Goal: Transaction & Acquisition: Purchase product/service

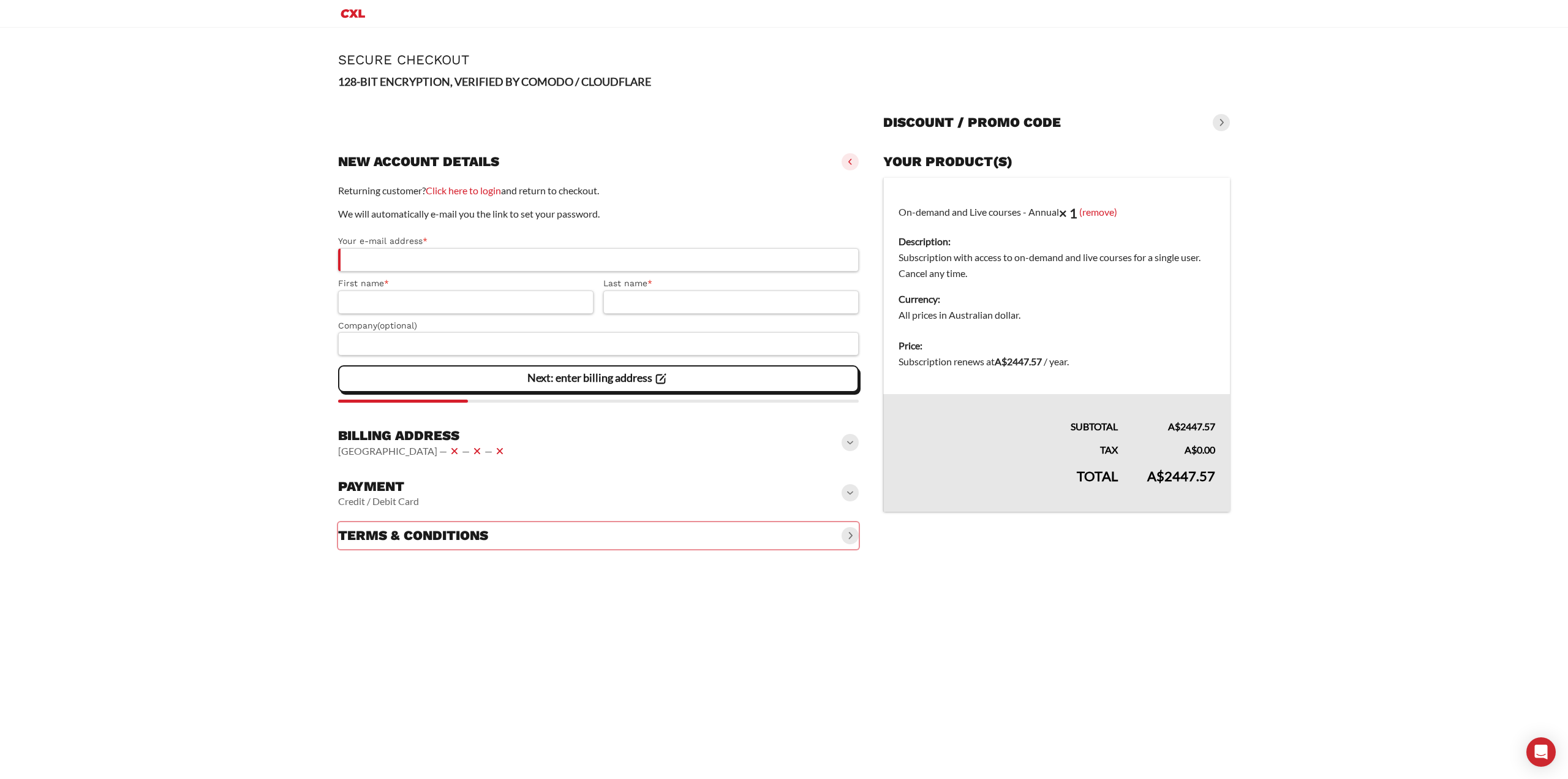
click at [399, 162] on h3 "New account details" at bounding box center [419, 162] width 161 height 17
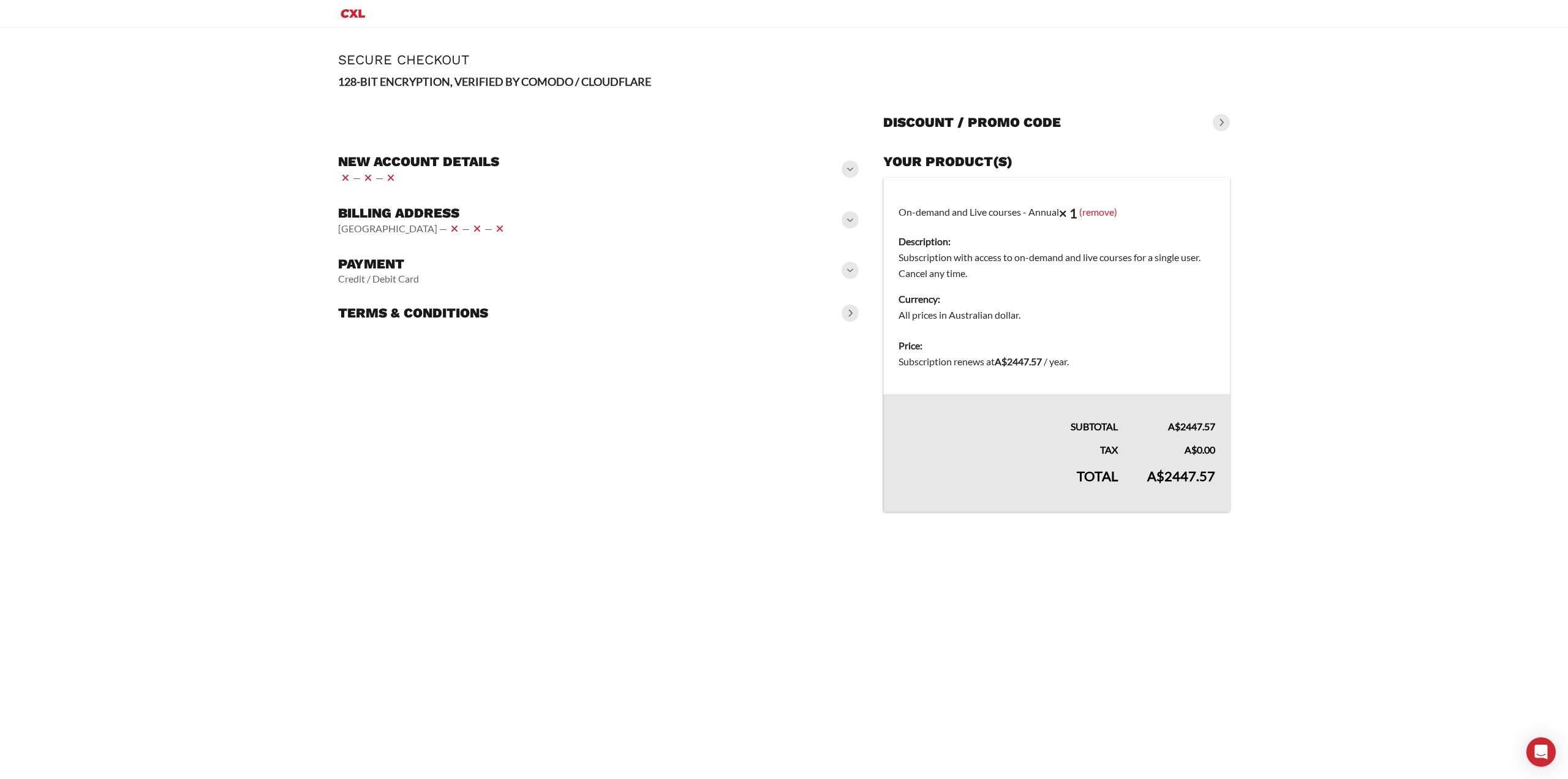
click at [399, 162] on h3 "New account details" at bounding box center [419, 162] width 161 height 17
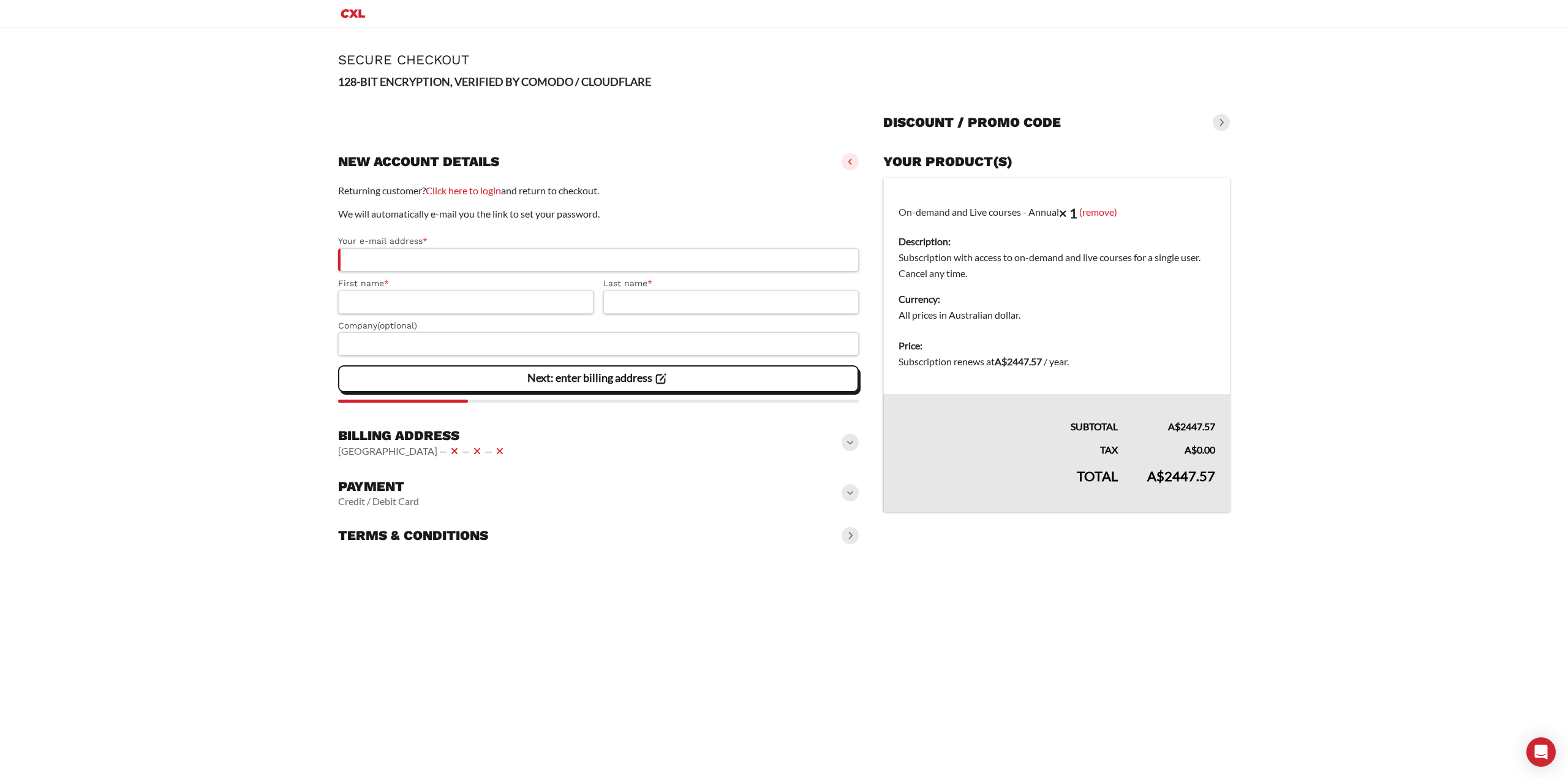
click at [399, 162] on h3 "New account details" at bounding box center [419, 162] width 161 height 17
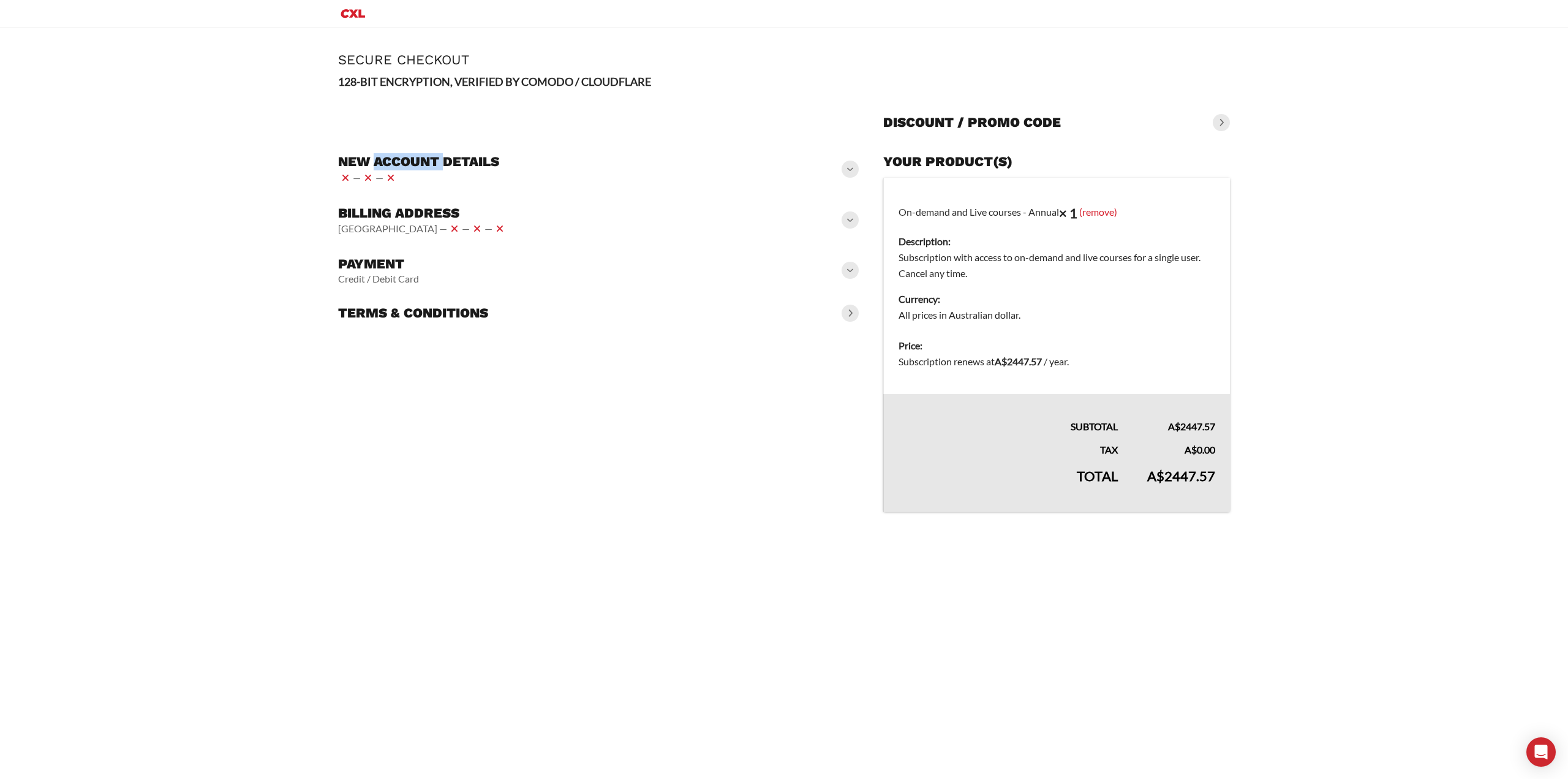
click at [399, 162] on h3 "New account details" at bounding box center [419, 162] width 161 height 17
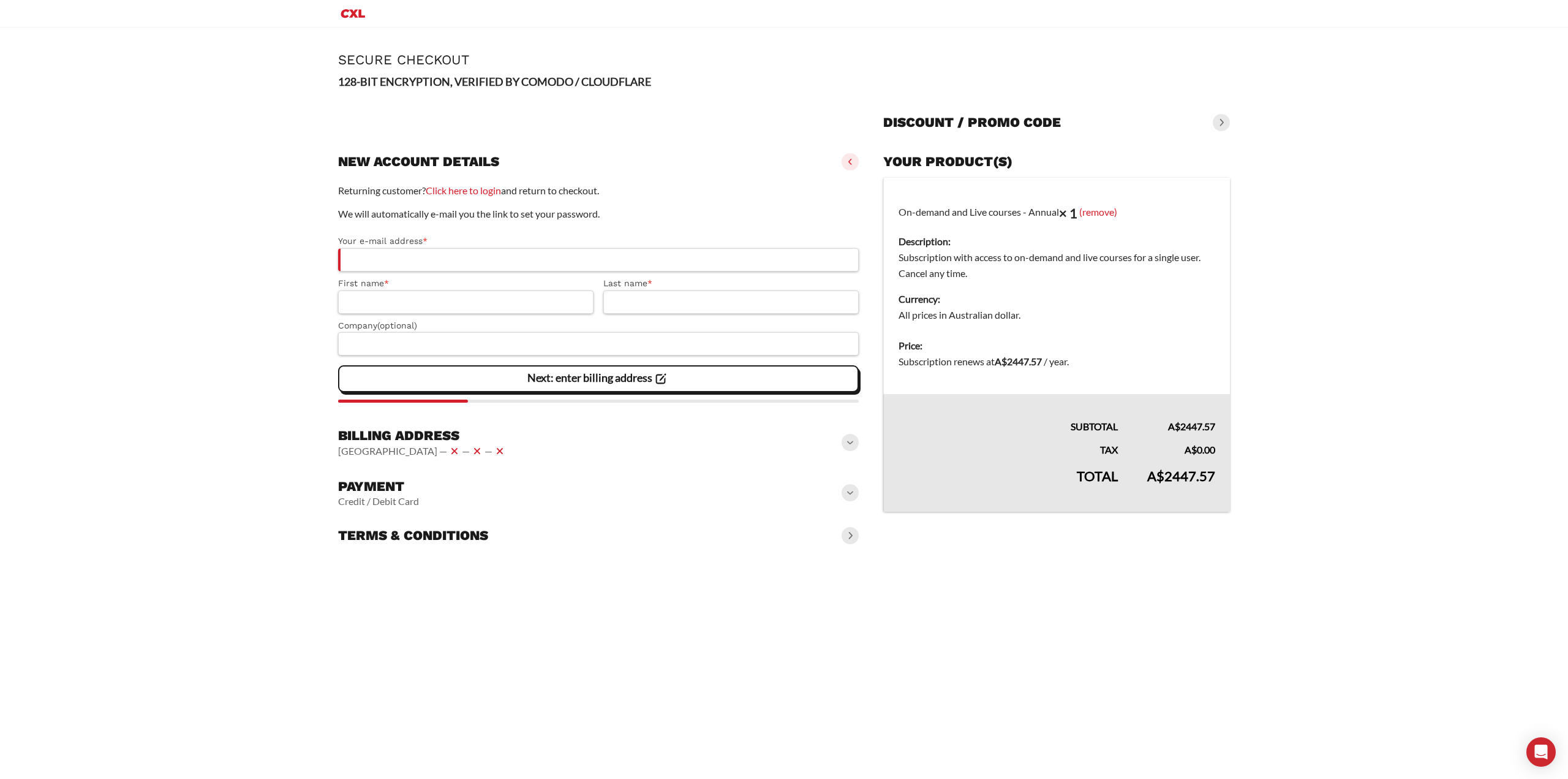
click at [381, 191] on p "Returning customer? Click here to login and return to checkout." at bounding box center [599, 191] width 521 height 16
click at [363, 215] on p "We will automatically e-mail you the link to set your password." at bounding box center [599, 214] width 521 height 16
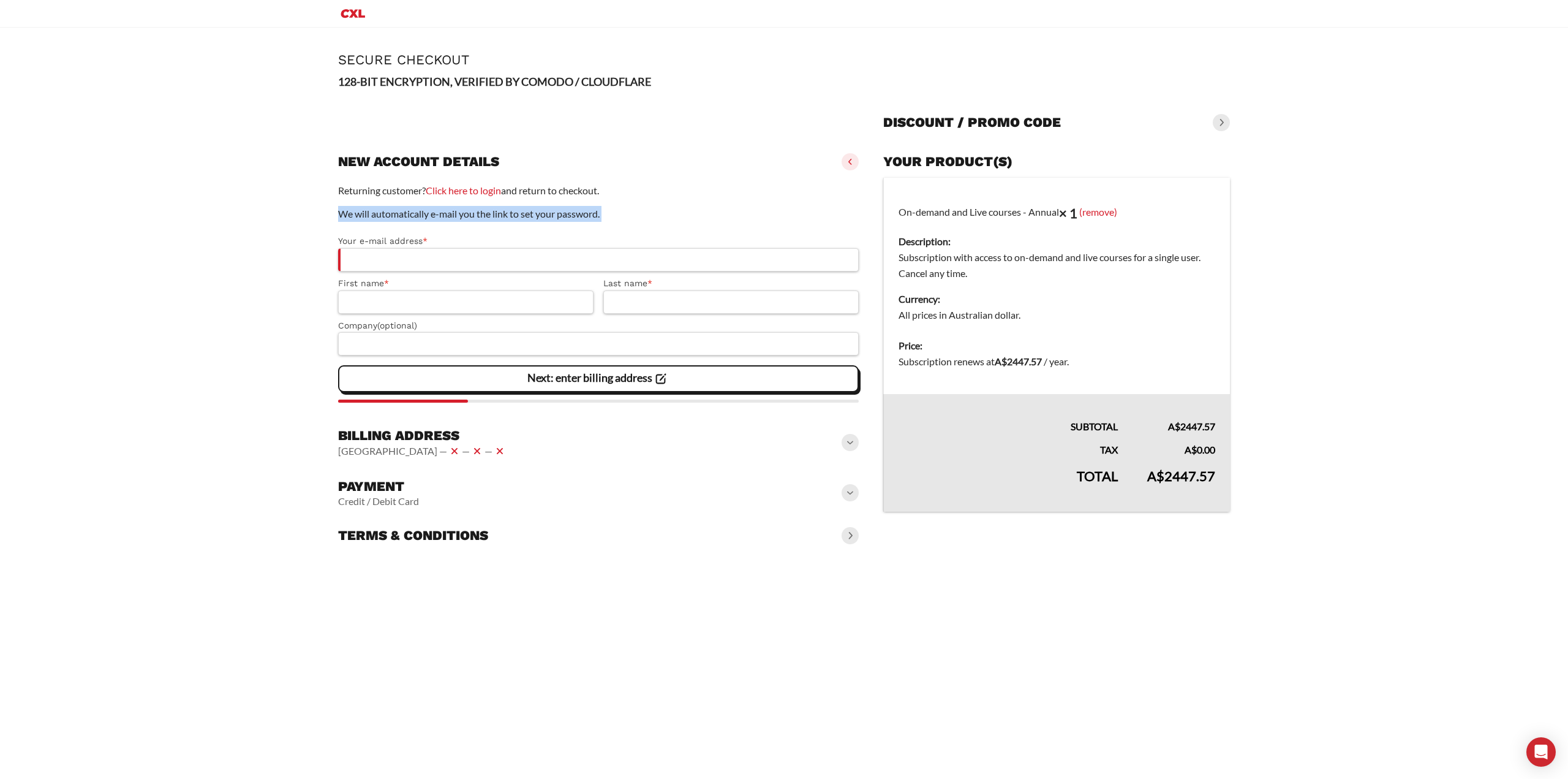
click at [363, 215] on p "We will automatically e-mail you the link to set your password." at bounding box center [599, 214] width 521 height 16
click at [538, 212] on p "We will automatically e-mail you the link to set your password." at bounding box center [599, 214] width 521 height 16
click at [456, 446] on vaadin-horizontal-layout "Australia — — —" at bounding box center [423, 451] width 169 height 15
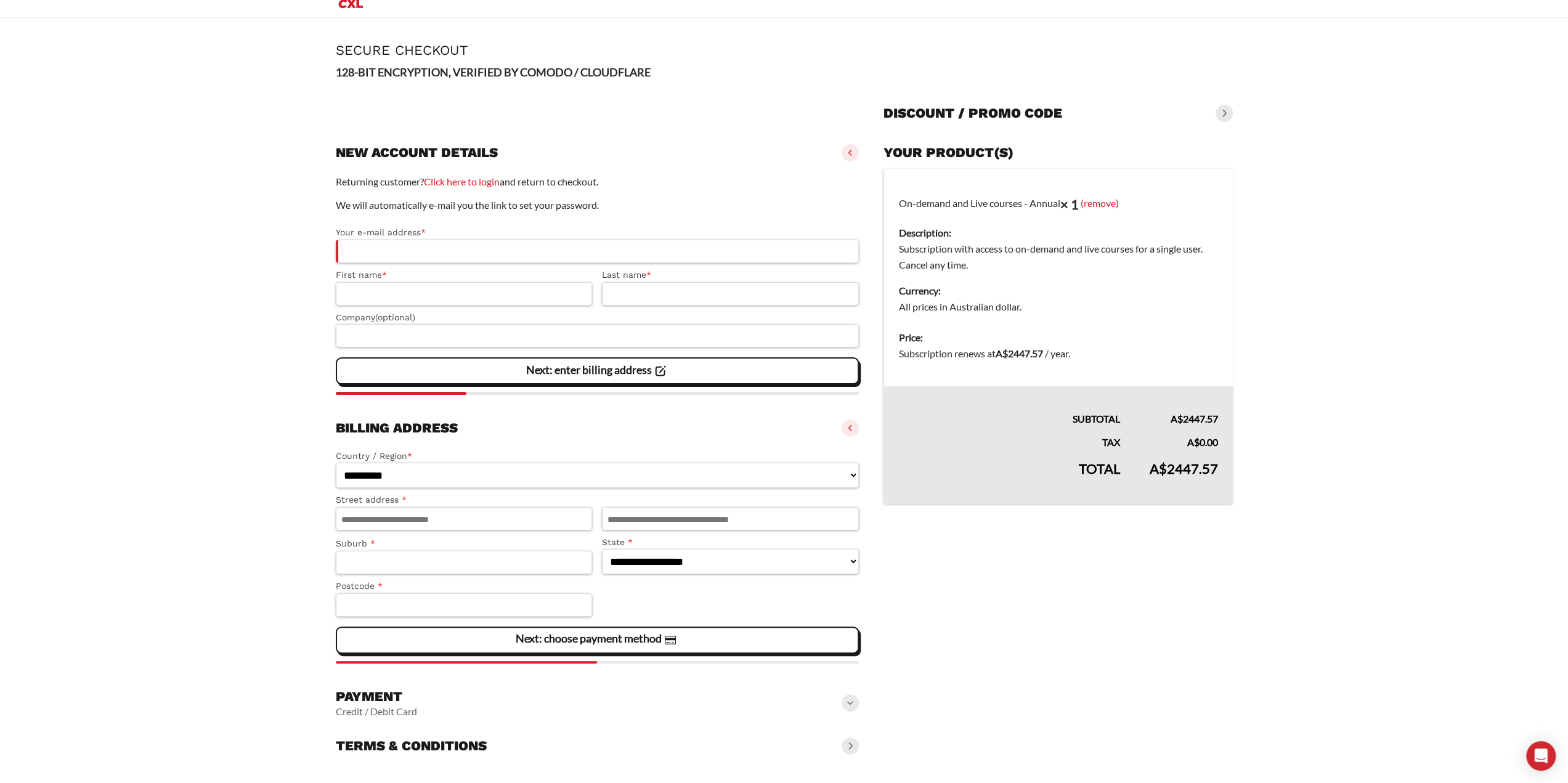
scroll to position [13, 0]
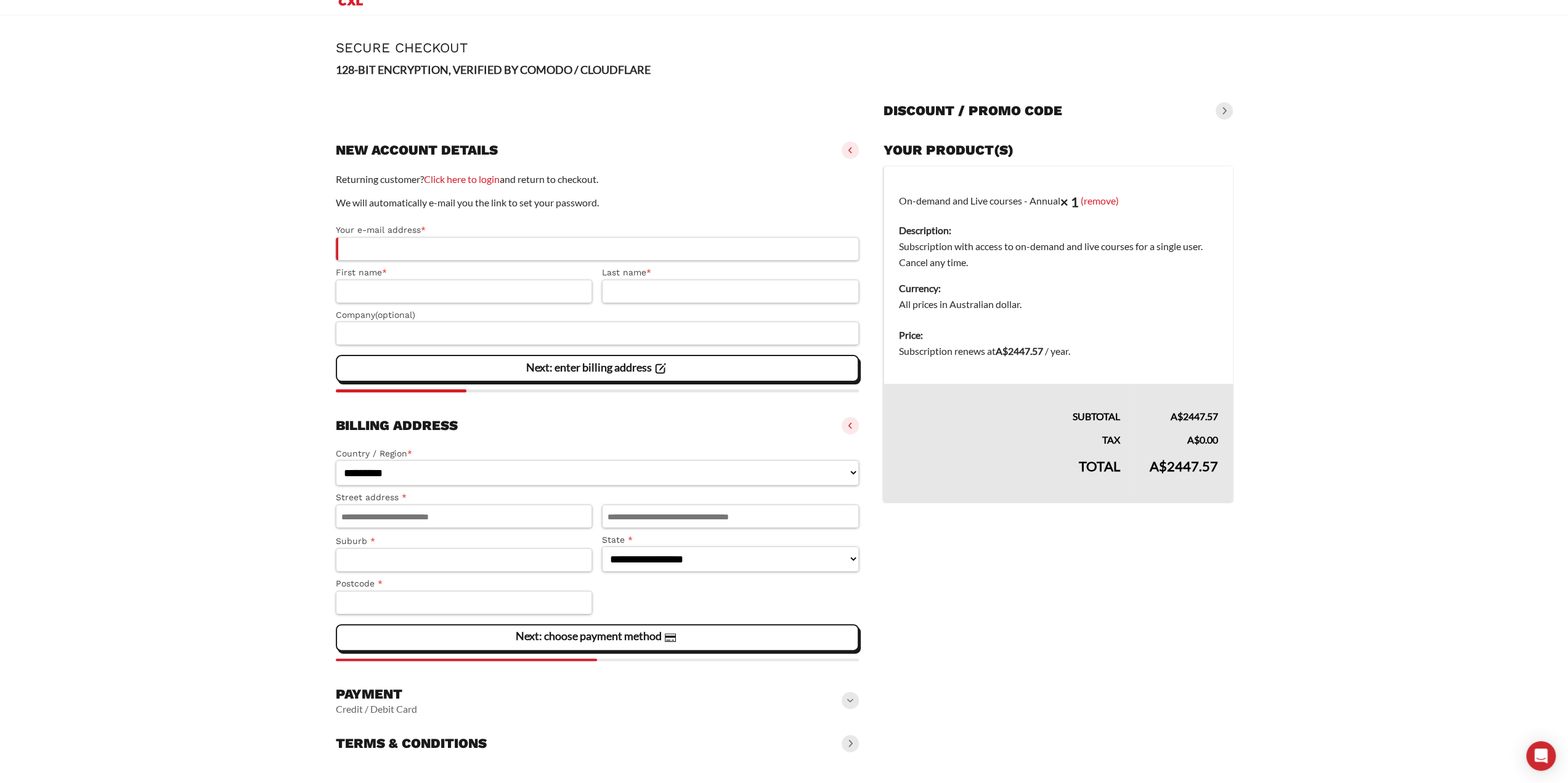
click at [509, 420] on div "Billing address Australia — — —" at bounding box center [598, 426] width 524 height 27
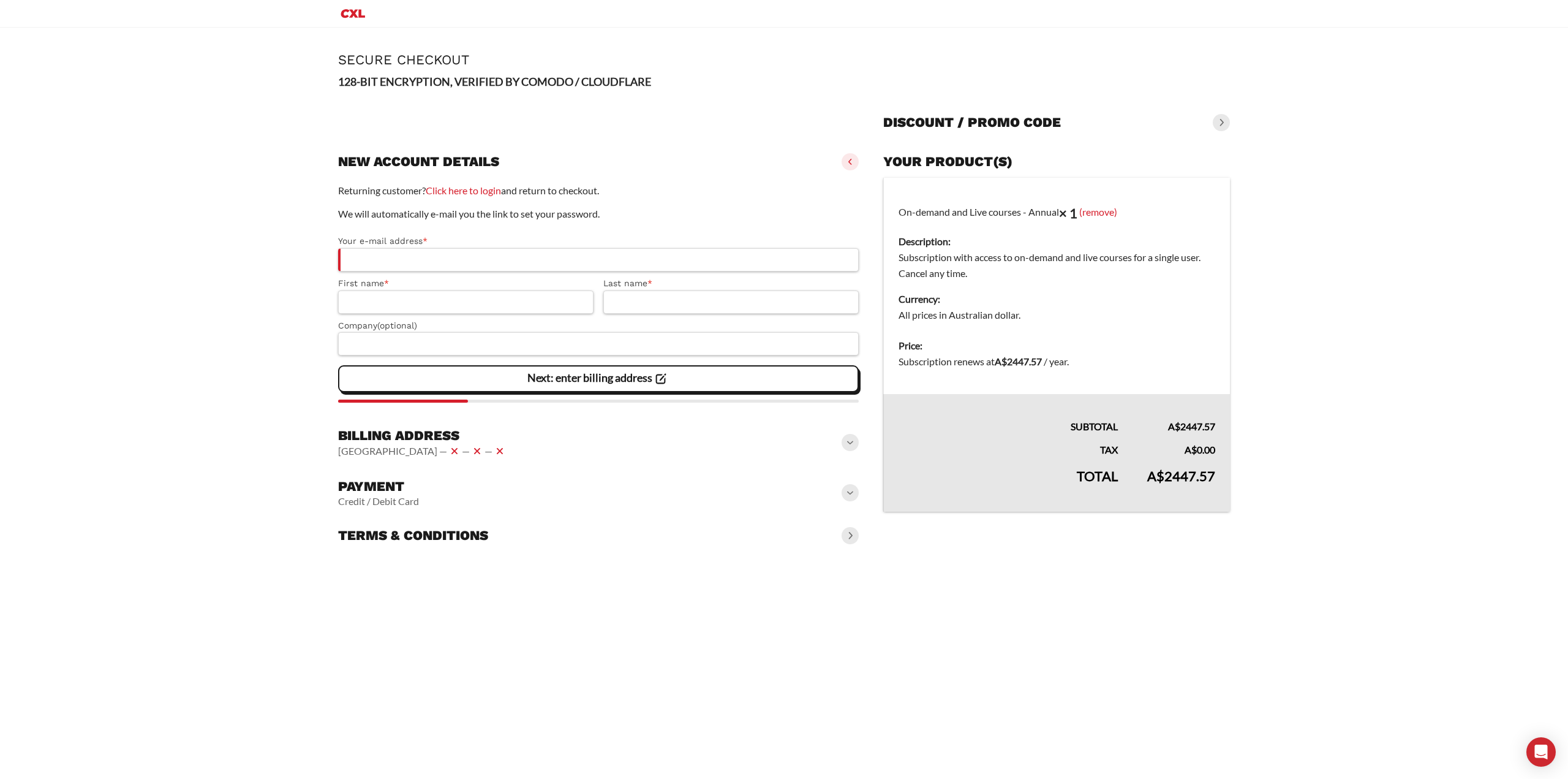
click at [491, 497] on div "Payment Credit / Debit Card" at bounding box center [599, 492] width 521 height 39
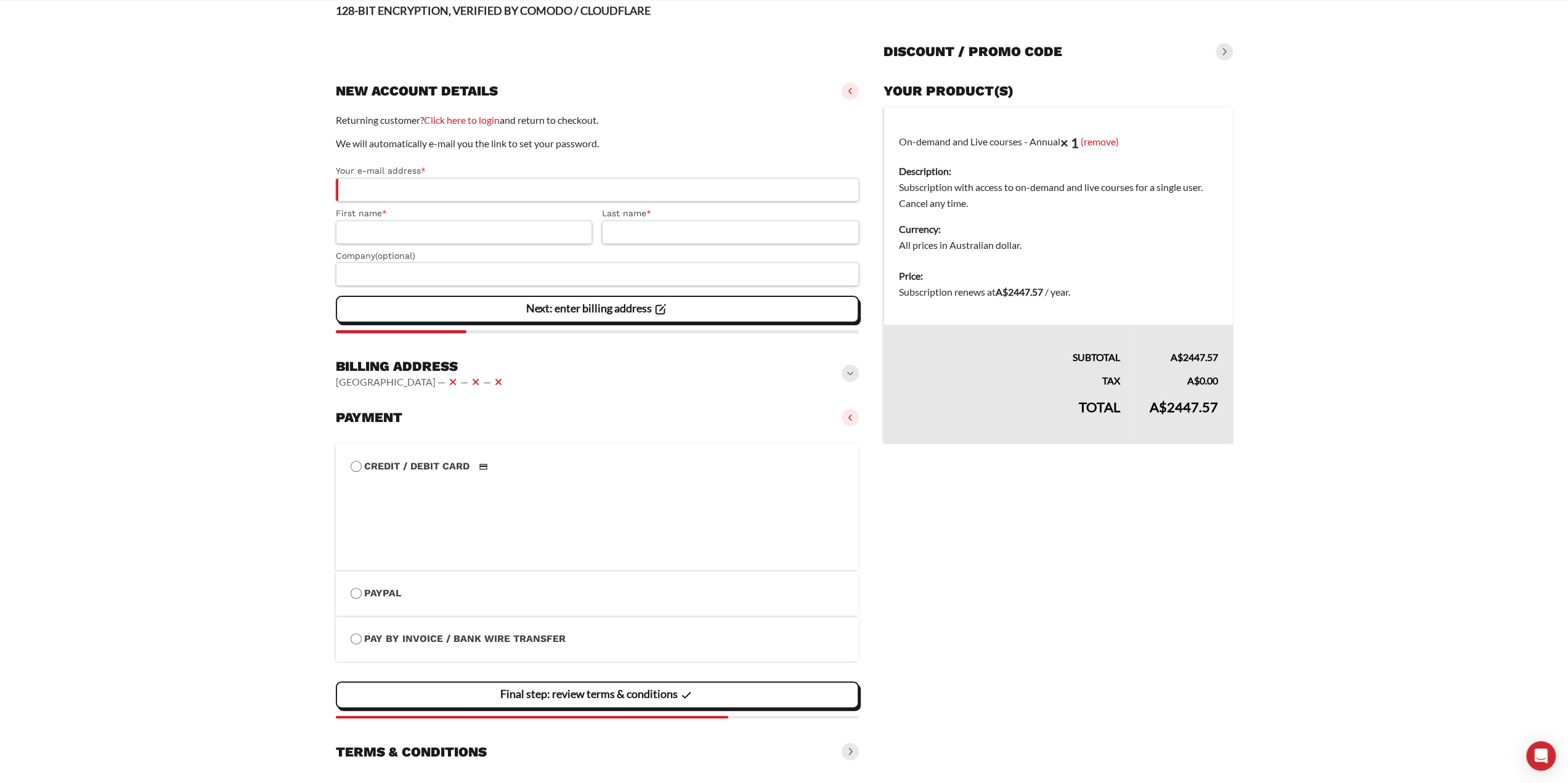
scroll to position [100, 0]
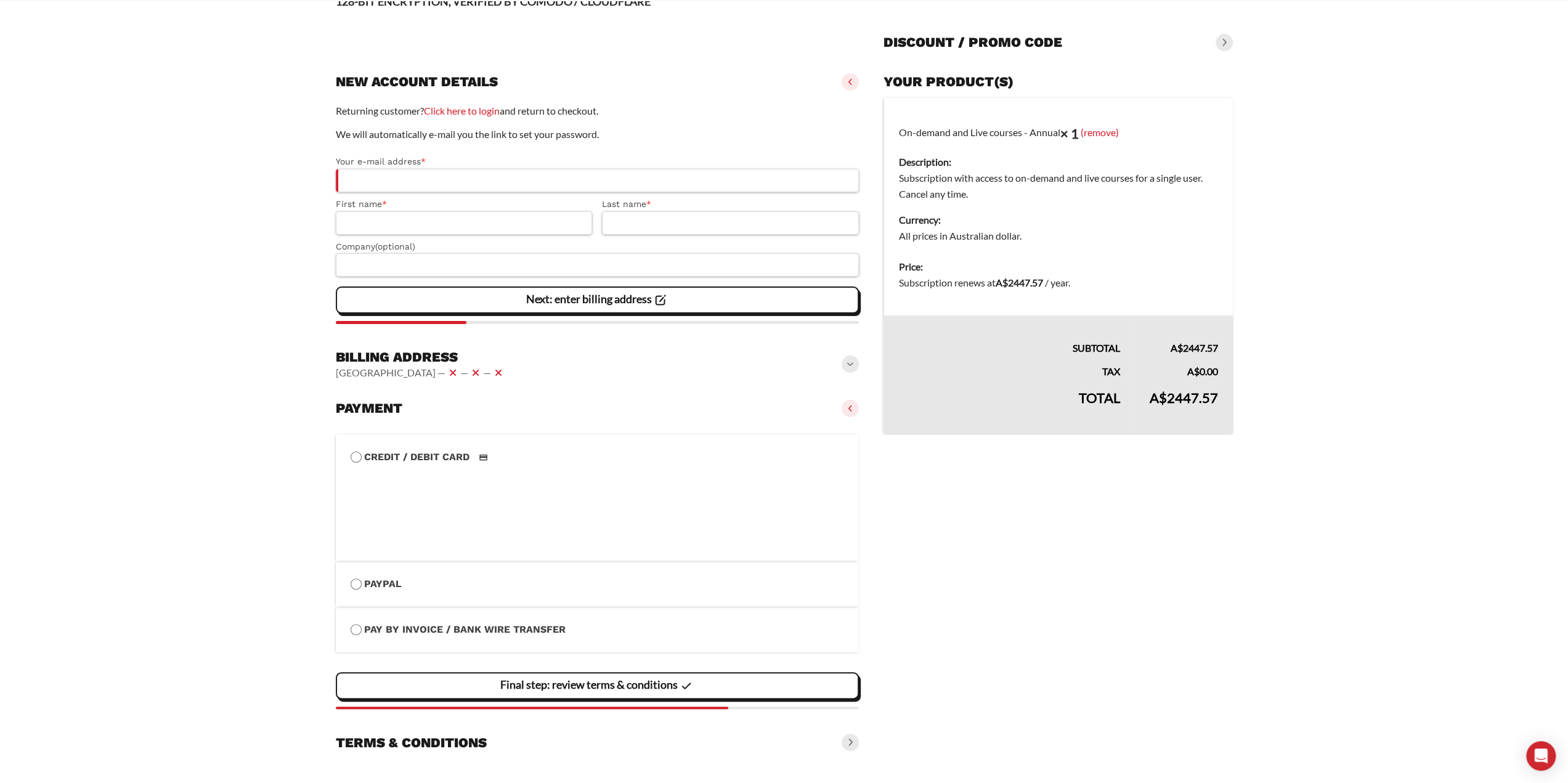
click at [381, 590] on label "PayPal" at bounding box center [598, 584] width 494 height 16
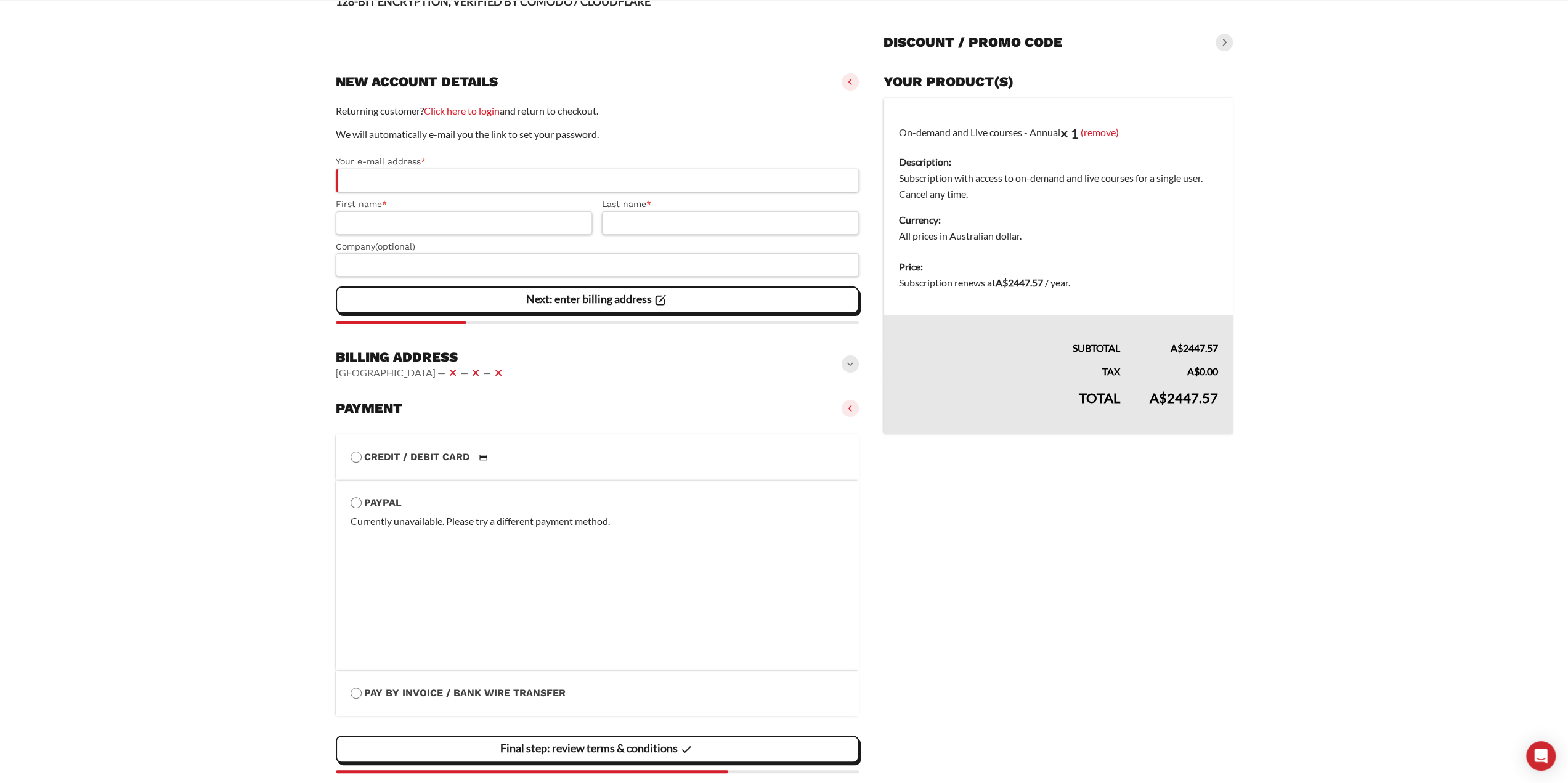
click at [500, 696] on label "Pay by Invoice / Bank Wire Transfer" at bounding box center [598, 693] width 494 height 16
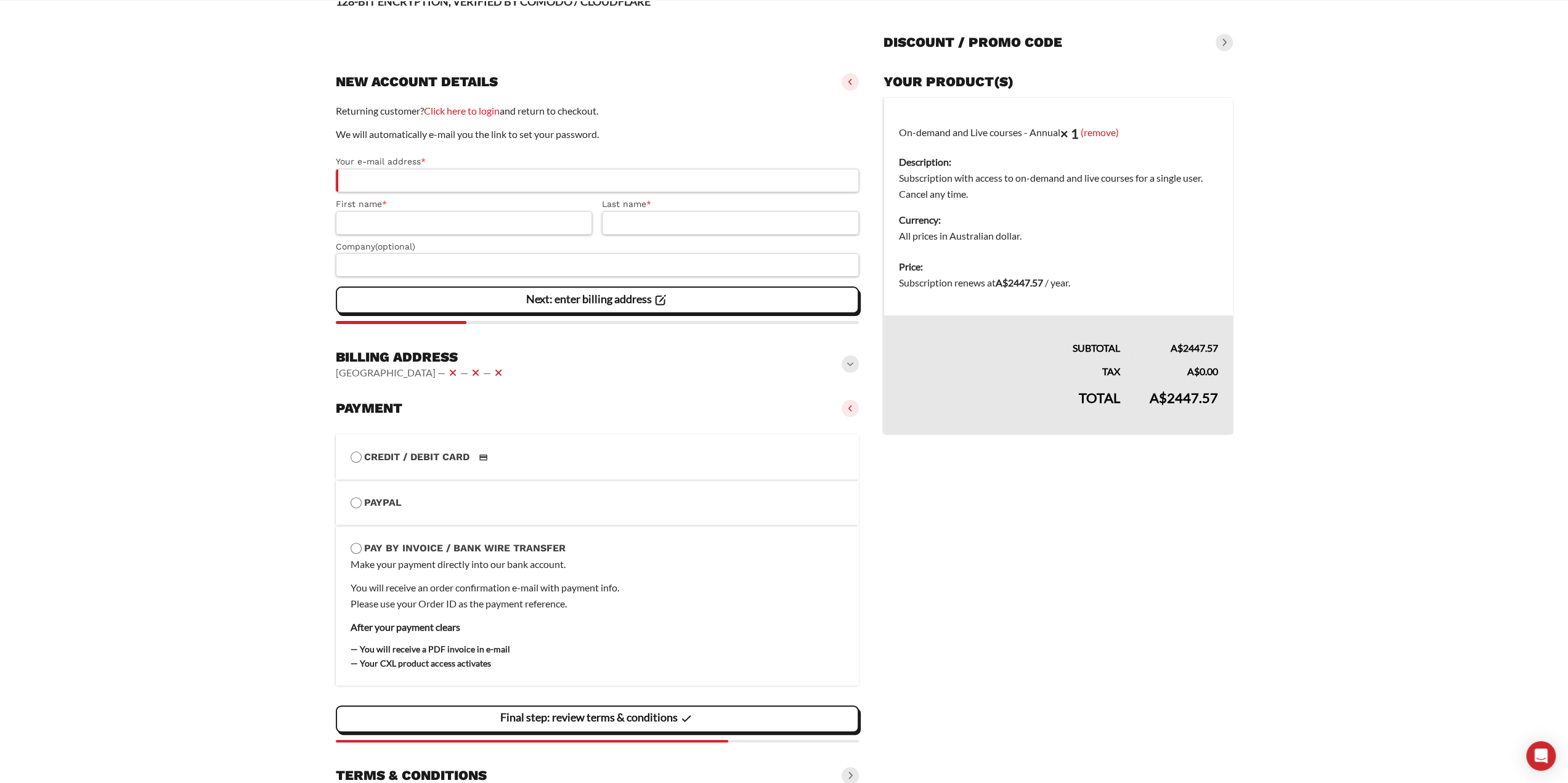
click at [529, 543] on label "Pay by Invoice / Bank Wire Transfer" at bounding box center [598, 548] width 494 height 16
click at [386, 506] on label "PayPal" at bounding box center [598, 503] width 494 height 16
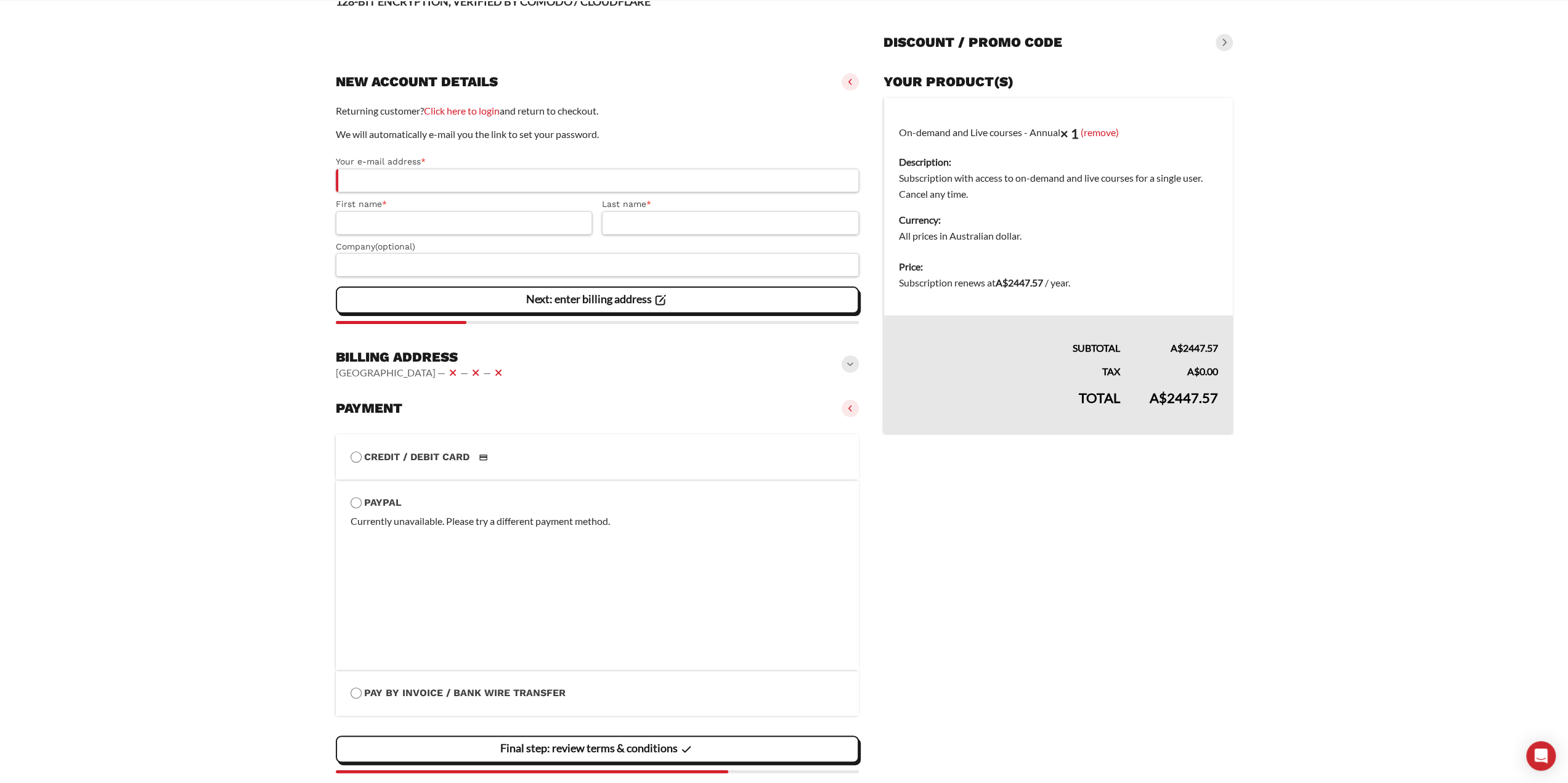
click at [418, 453] on label "Credit / Debit Card" at bounding box center [598, 457] width 494 height 16
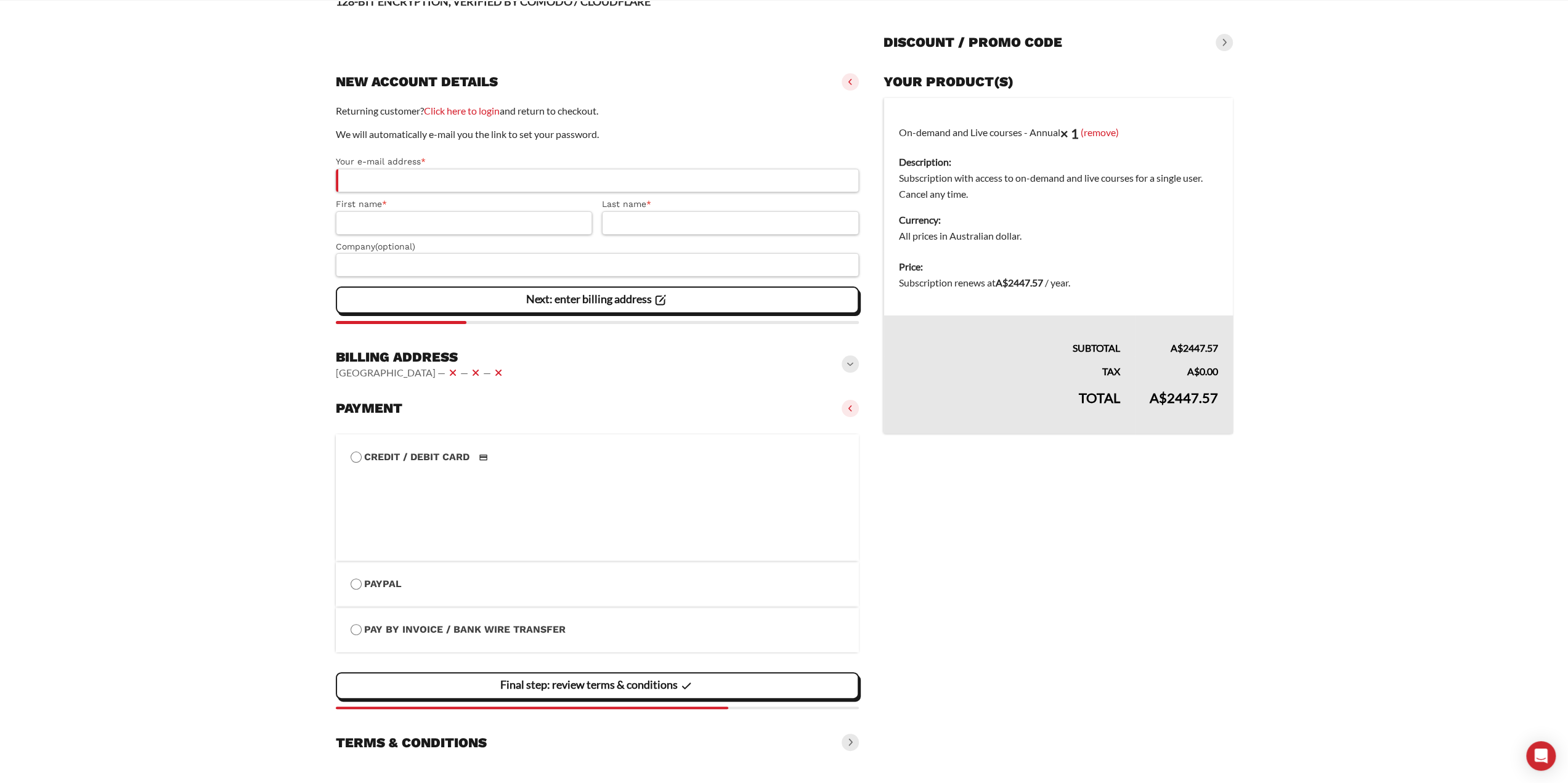
click at [1041, 564] on vaadin-details "Your product(s) On-demand and Live courses - Annual × 1 (remove) Description: S…" at bounding box center [1058, 412] width 349 height 687
click at [955, 561] on vaadin-details "Your product(s) On-demand and Live courses - Annual × 1 (remove) Description: S…" at bounding box center [1058, 412] width 349 height 687
click at [882, 496] on form "**********" at bounding box center [784, 409] width 897 height 700
click at [444, 594] on li "PayPal Payment Info Currently unavailable. Please try a different payment metho…" at bounding box center [598, 584] width 524 height 45
click at [351, 595] on li "PayPal Payment Info Currently unavailable. Please try a different payment metho…" at bounding box center [598, 584] width 524 height 45
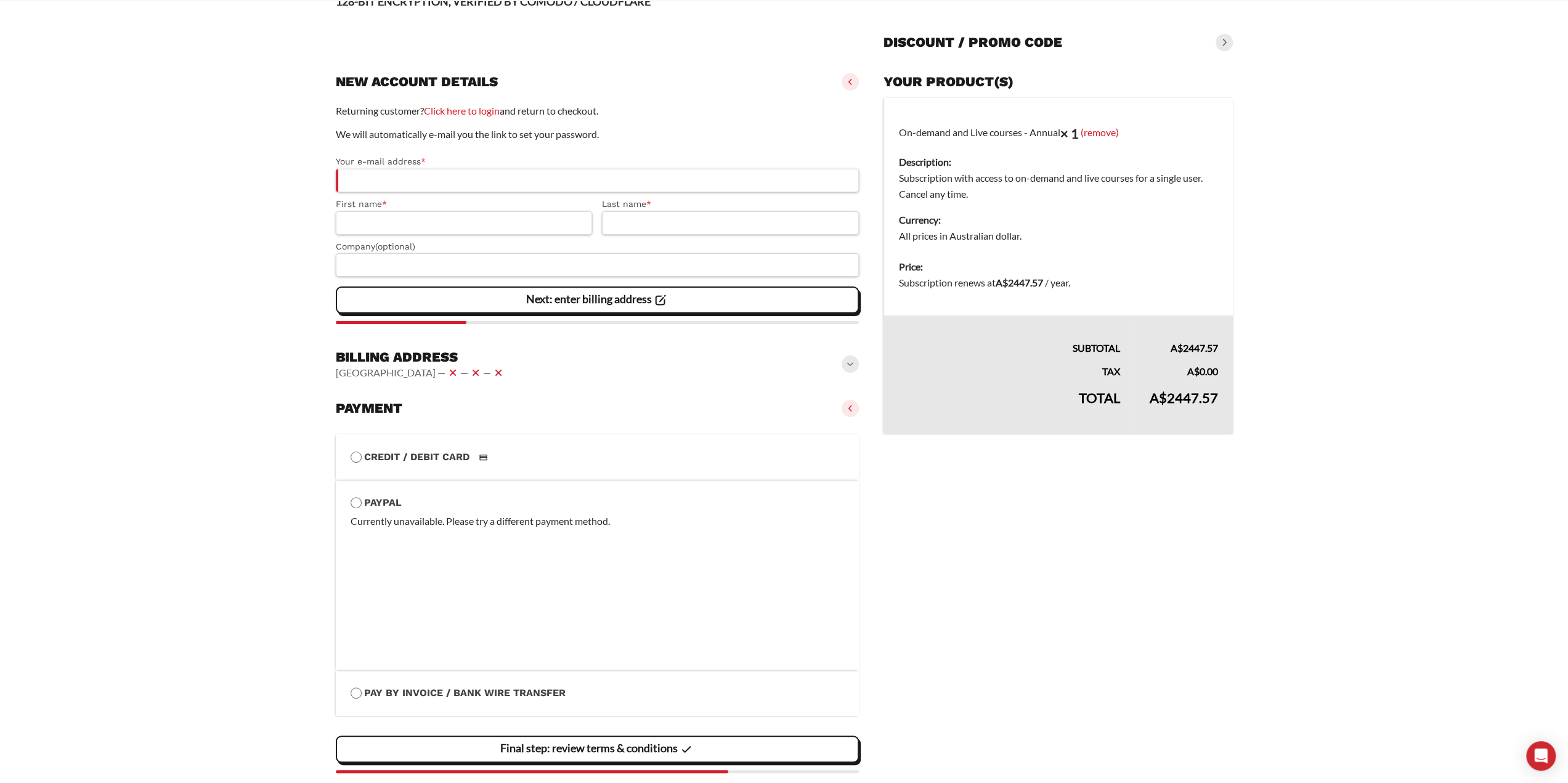
click at [395, 460] on label "Credit / Debit Card" at bounding box center [598, 457] width 494 height 16
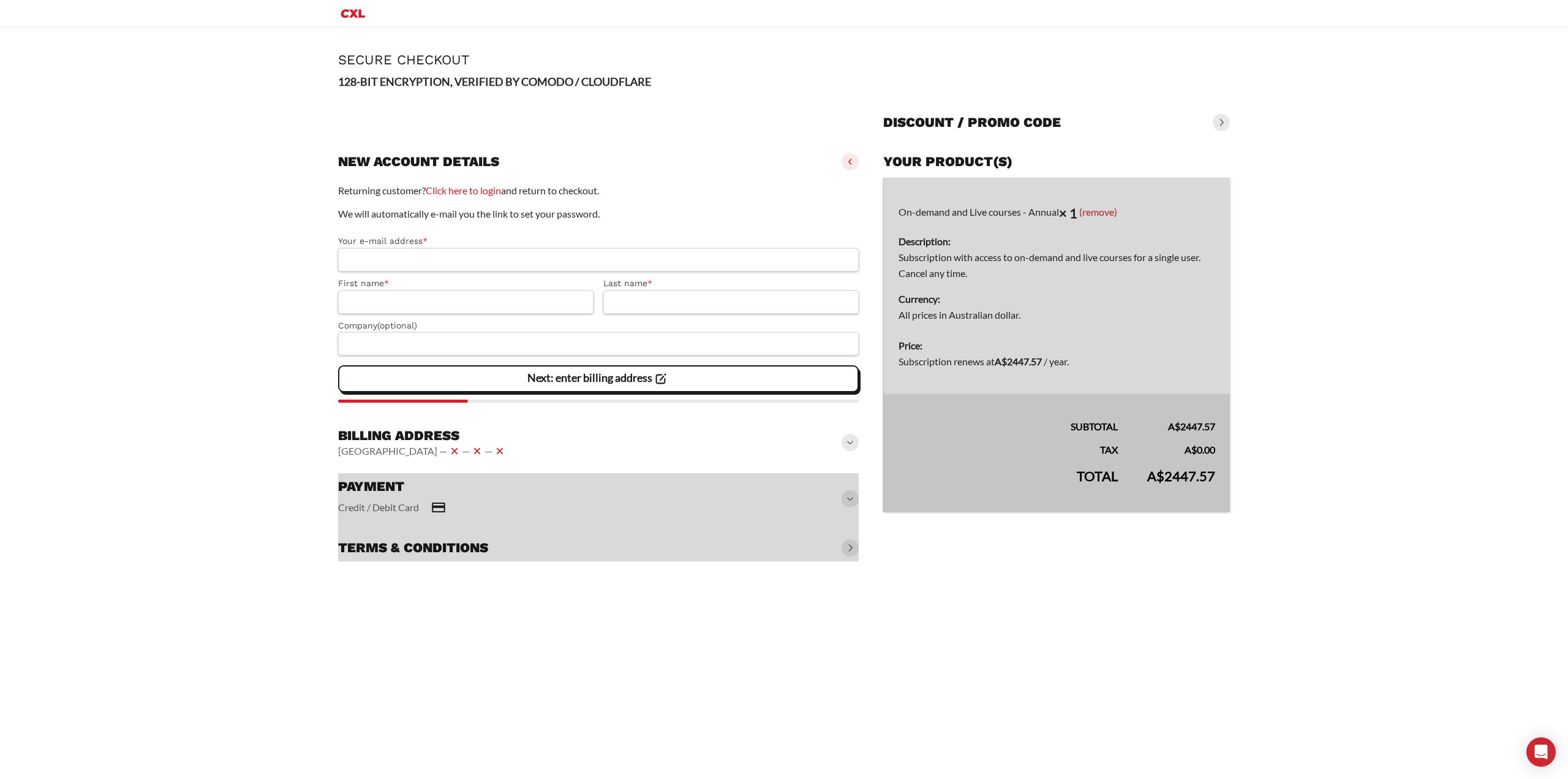
click at [418, 503] on div at bounding box center [599, 517] width 521 height 89
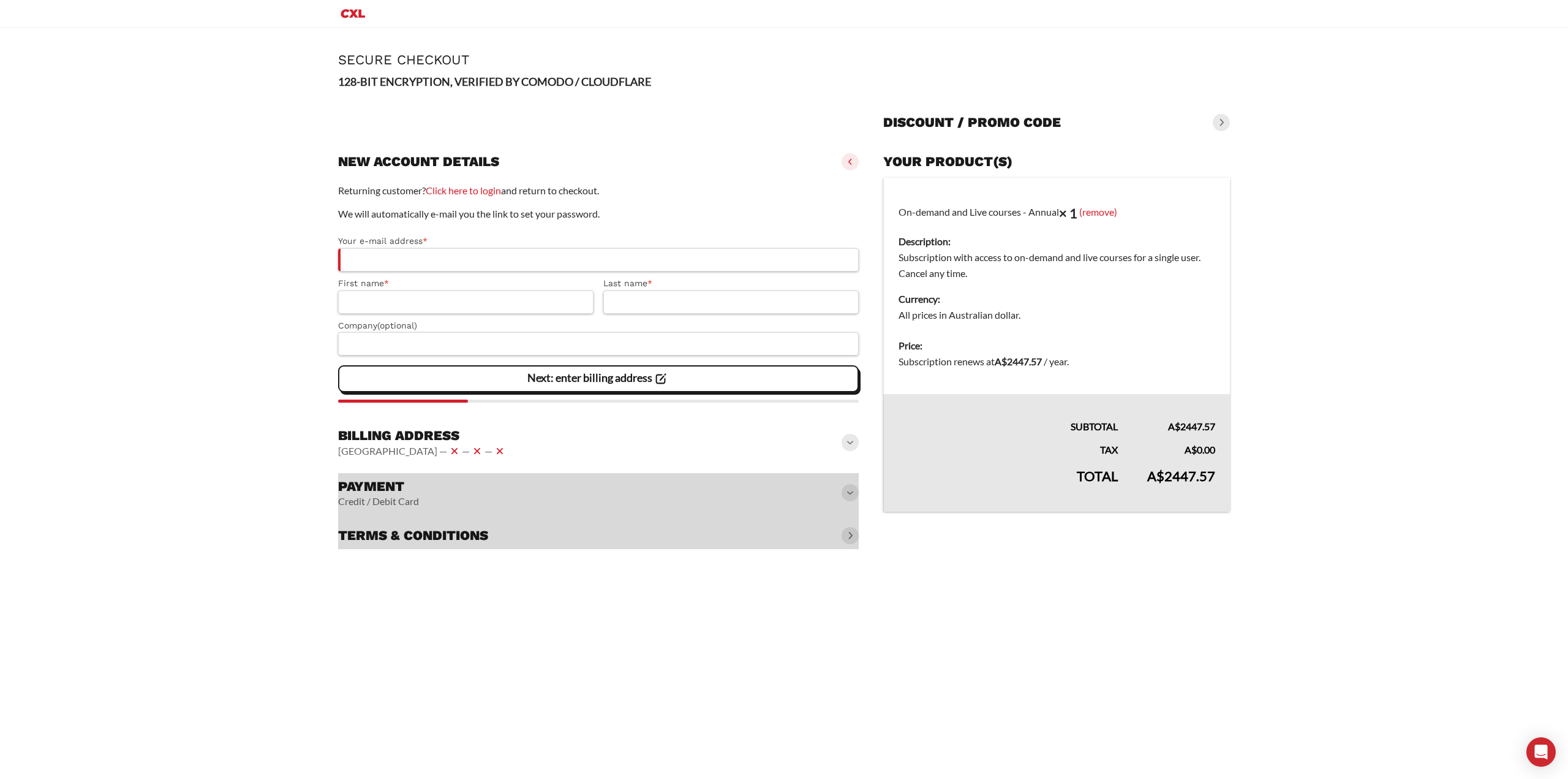
click at [850, 671] on div "Page Secure Checkout 128-BIT ENCRYPTION, VERIFIED BY COMODO / CLOUDFLARE Discou…" at bounding box center [784, 403] width 1568 height 751
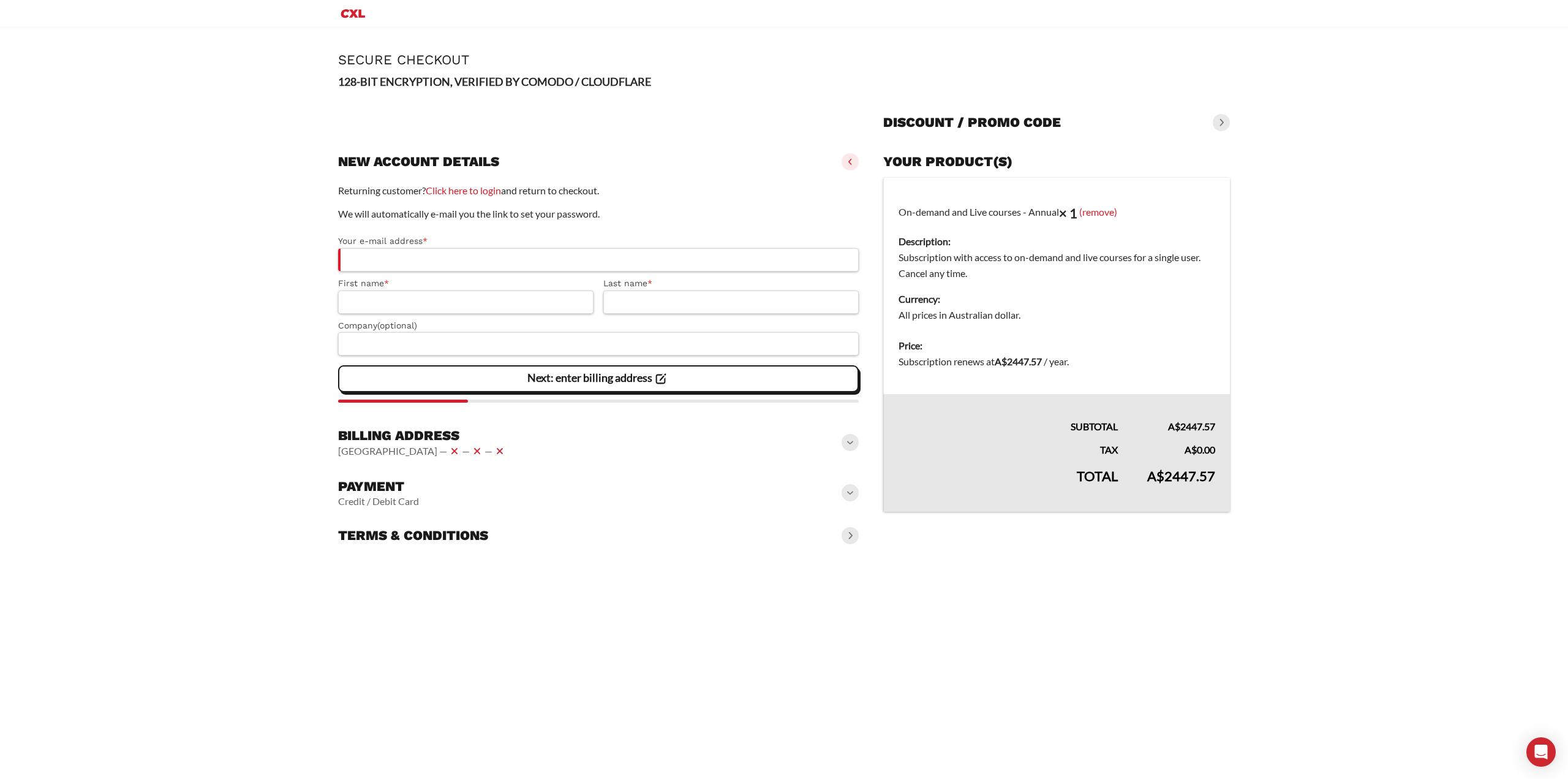
click at [853, 496] on span at bounding box center [850, 492] width 17 height 17
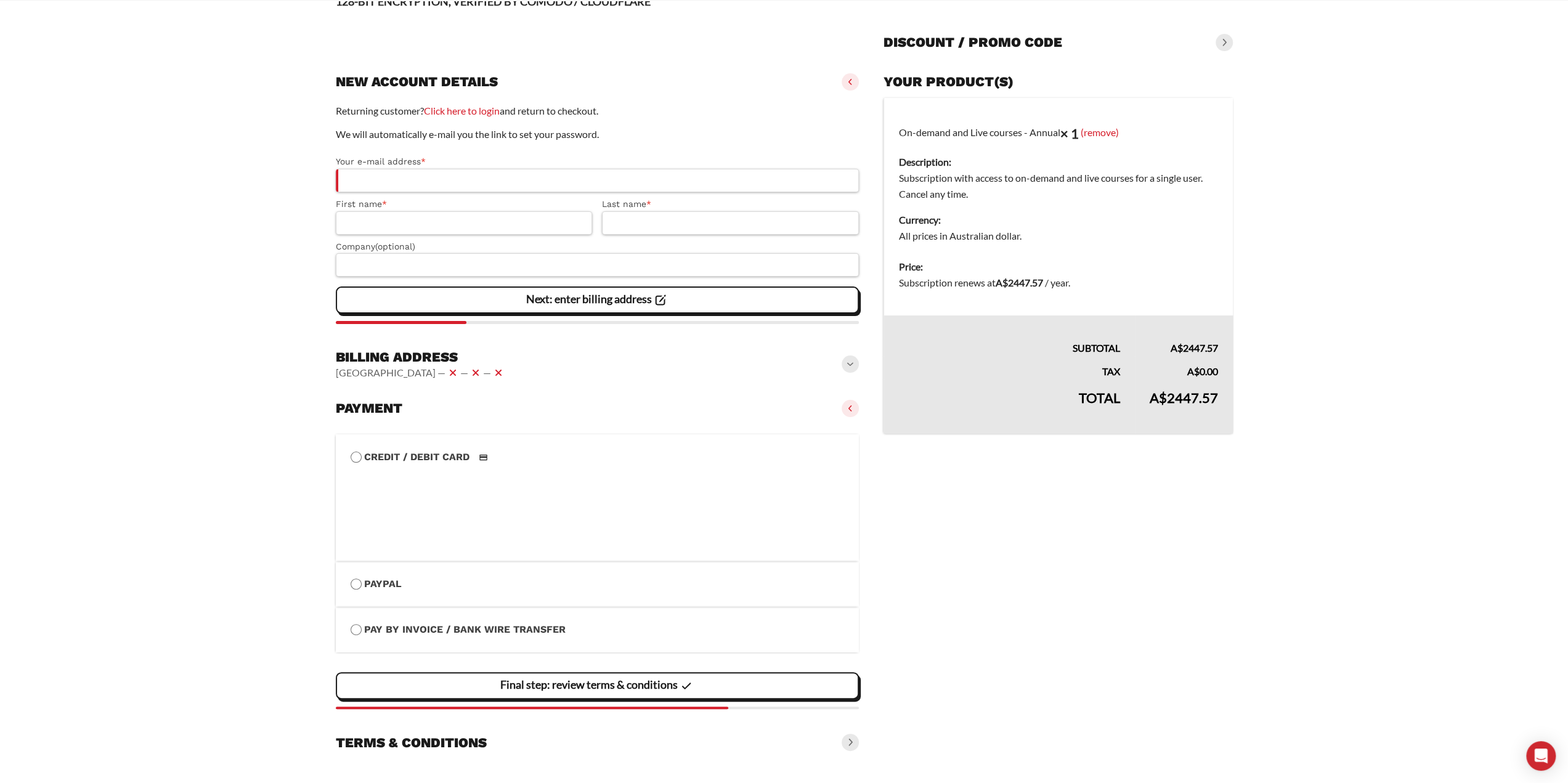
click at [430, 578] on label "PayPal" at bounding box center [598, 584] width 494 height 16
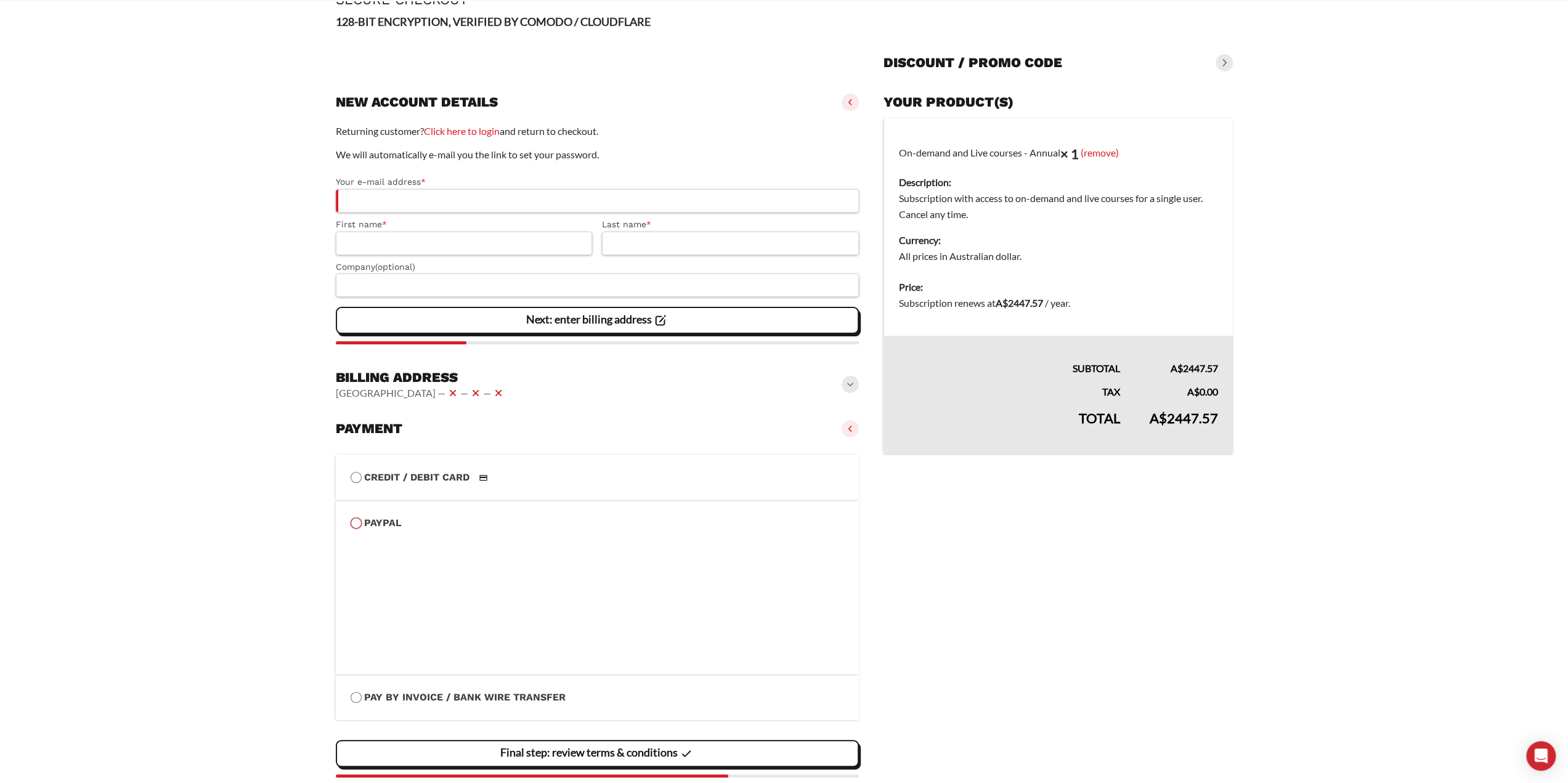
scroll to position [100, 0]
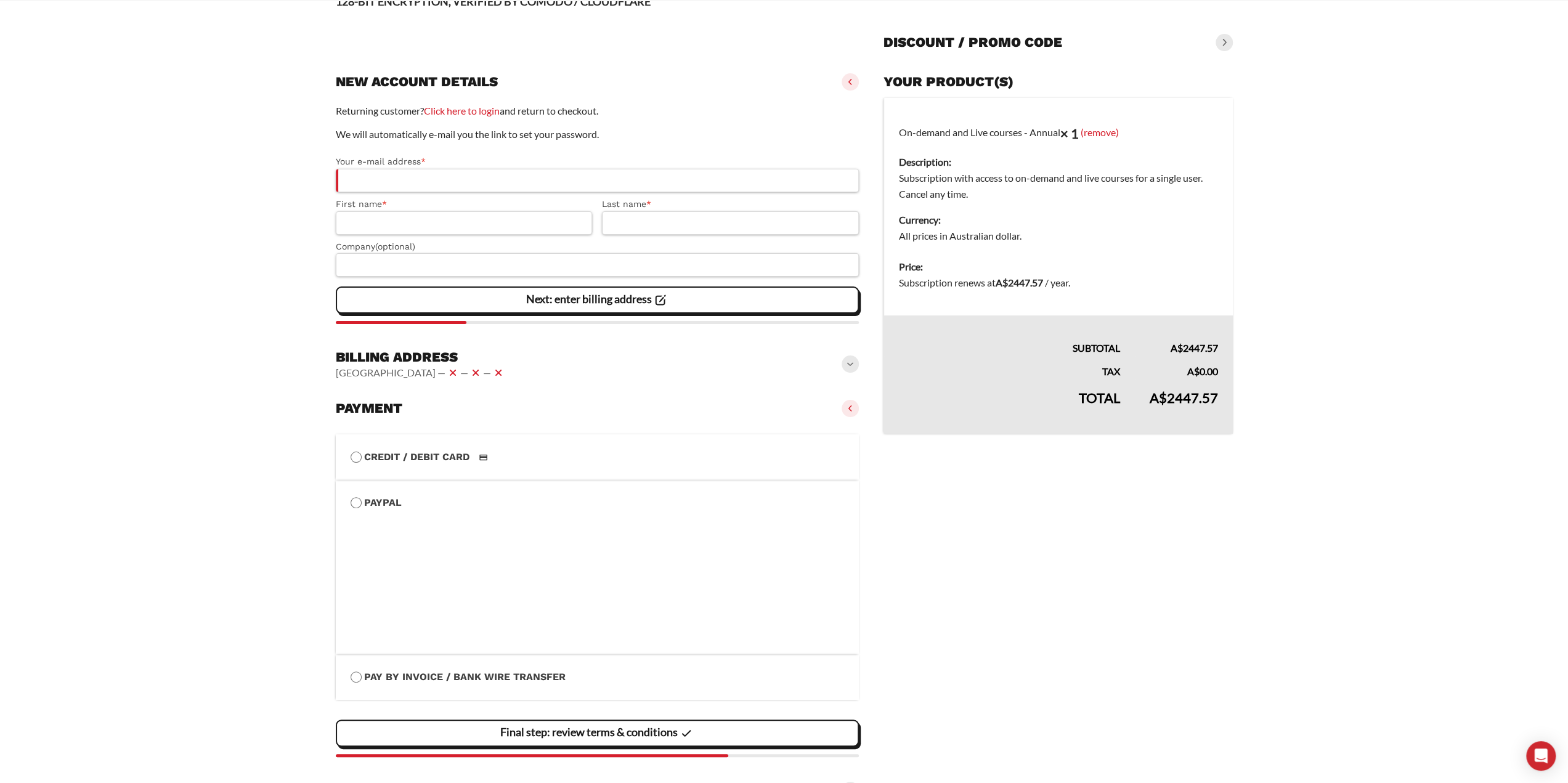
click at [384, 677] on label "Pay by Invoice / Bank Wire Transfer" at bounding box center [598, 677] width 494 height 16
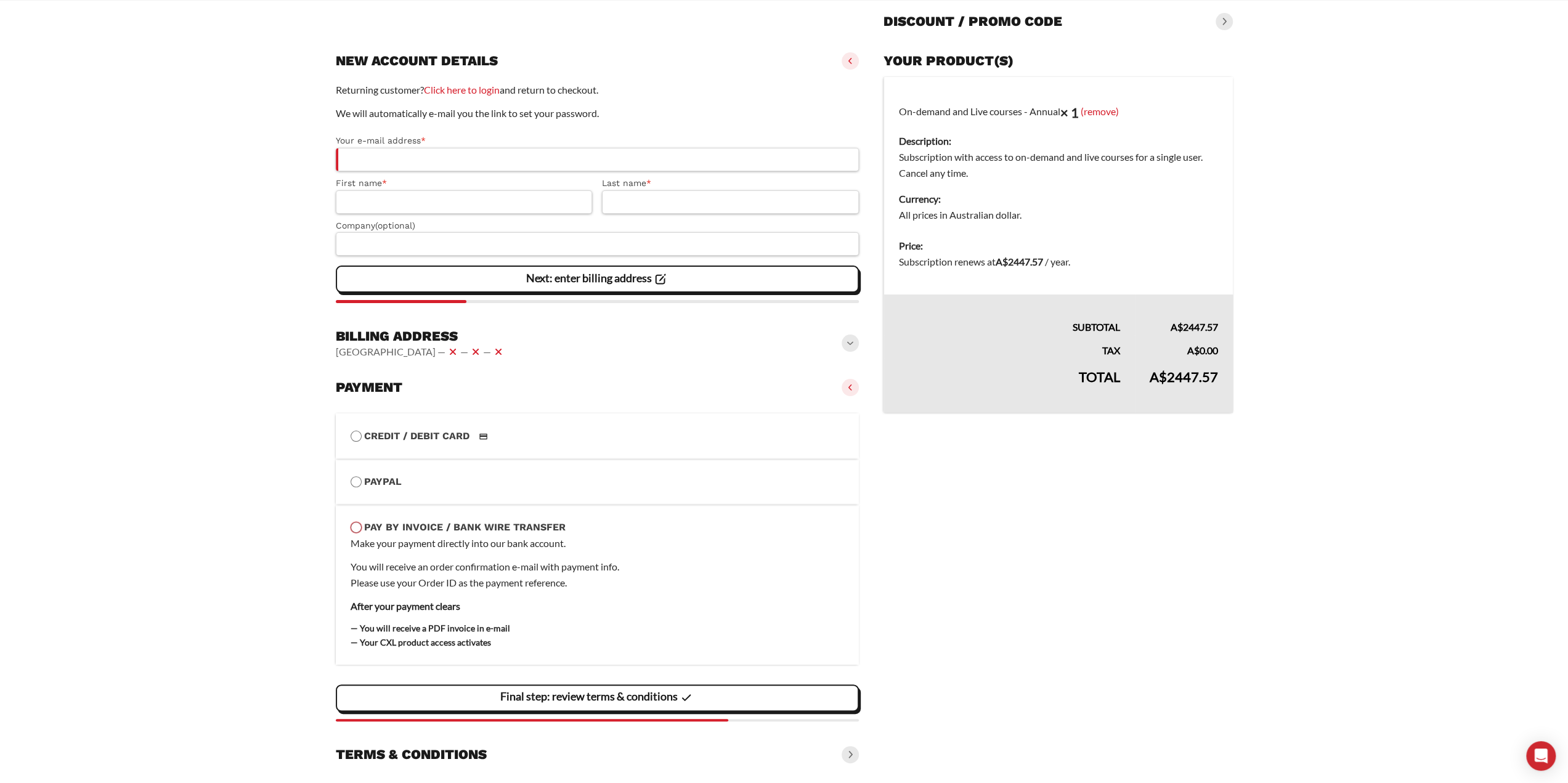
scroll to position [133, 0]
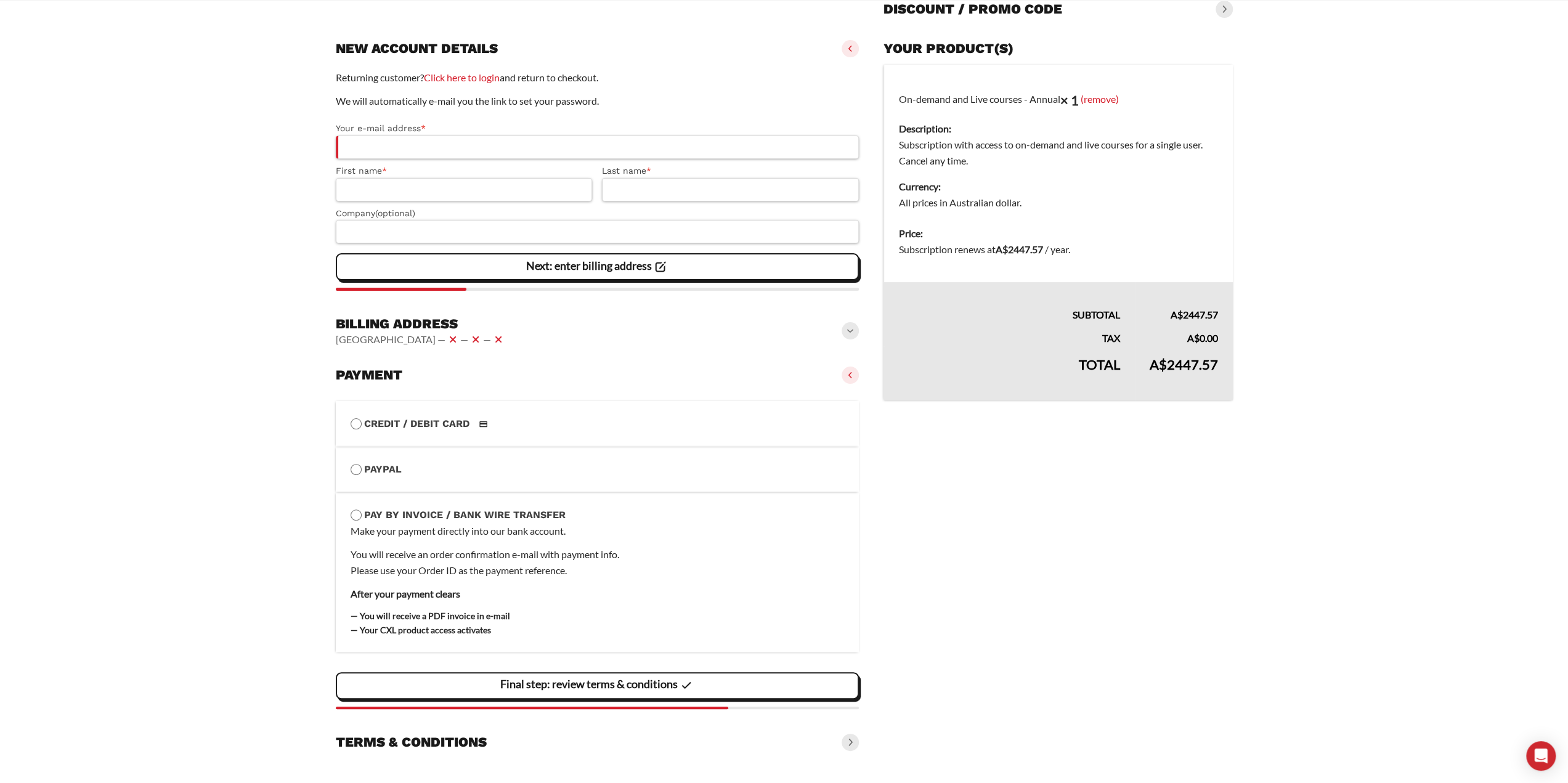
click at [431, 463] on label "PayPal" at bounding box center [598, 469] width 494 height 16
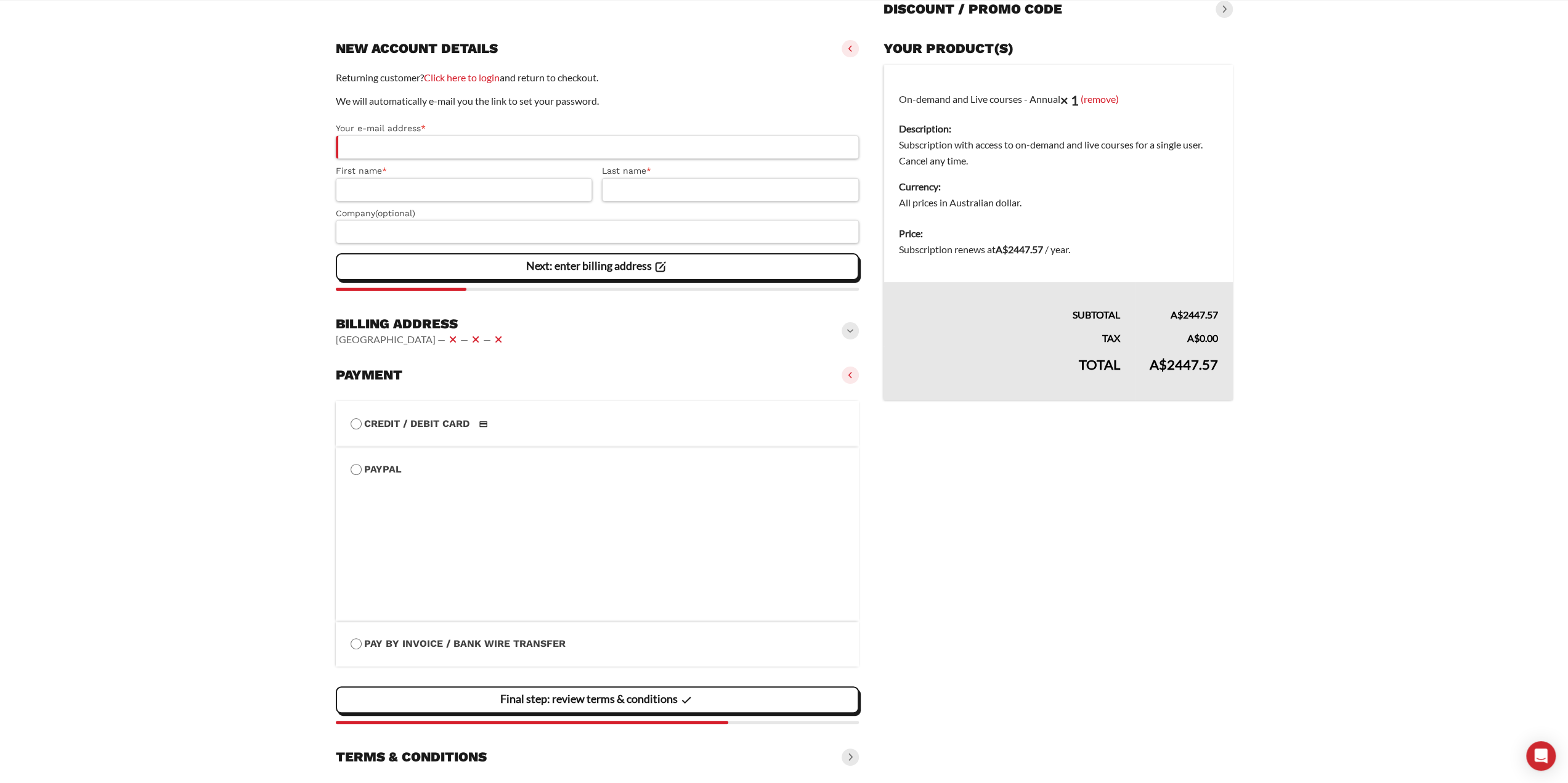
click at [456, 427] on label "Credit / Debit Card" at bounding box center [598, 424] width 494 height 16
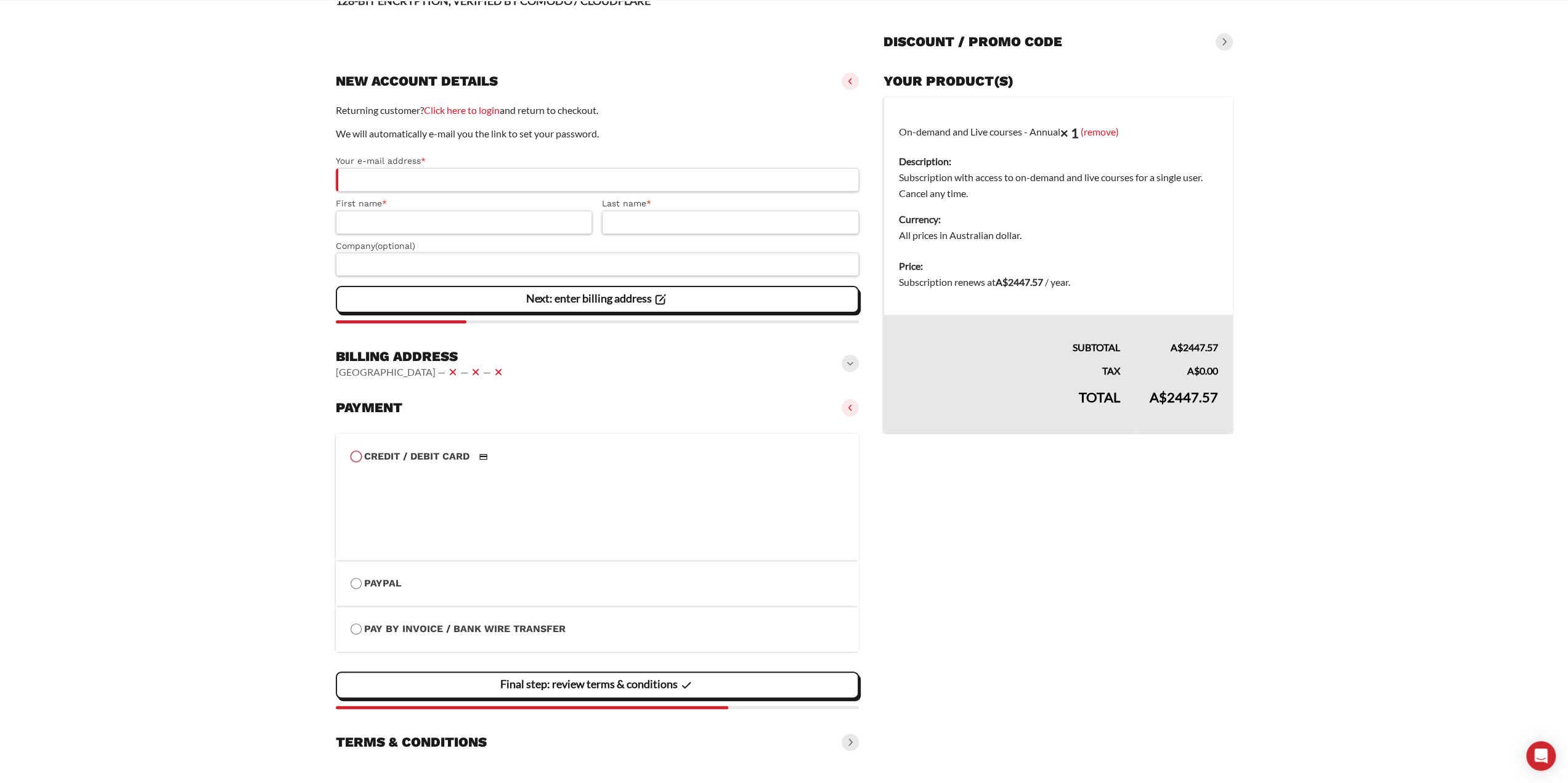
scroll to position [100, 0]
click at [457, 578] on label "PayPal" at bounding box center [598, 584] width 494 height 16
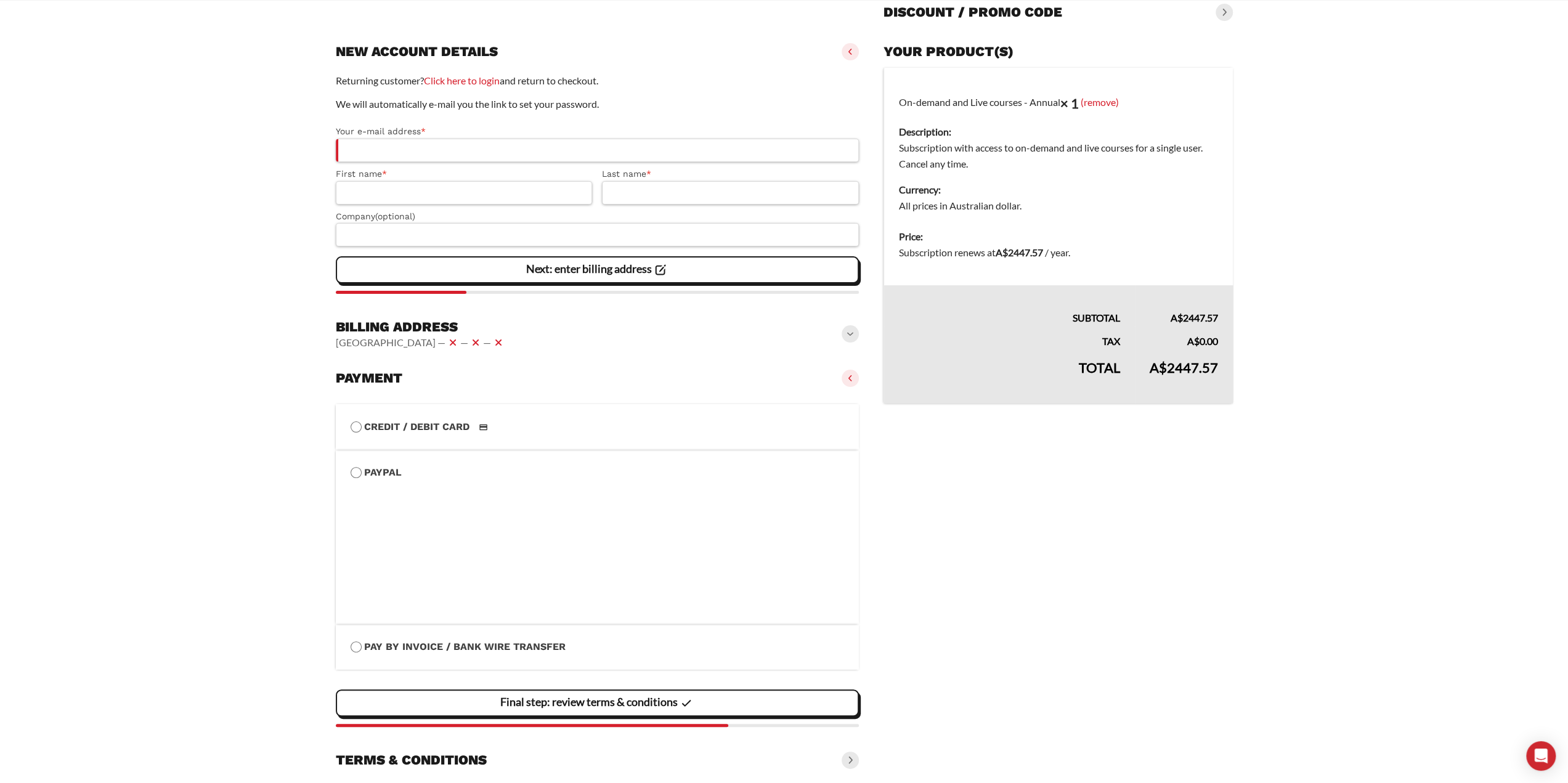
scroll to position [147, 0]
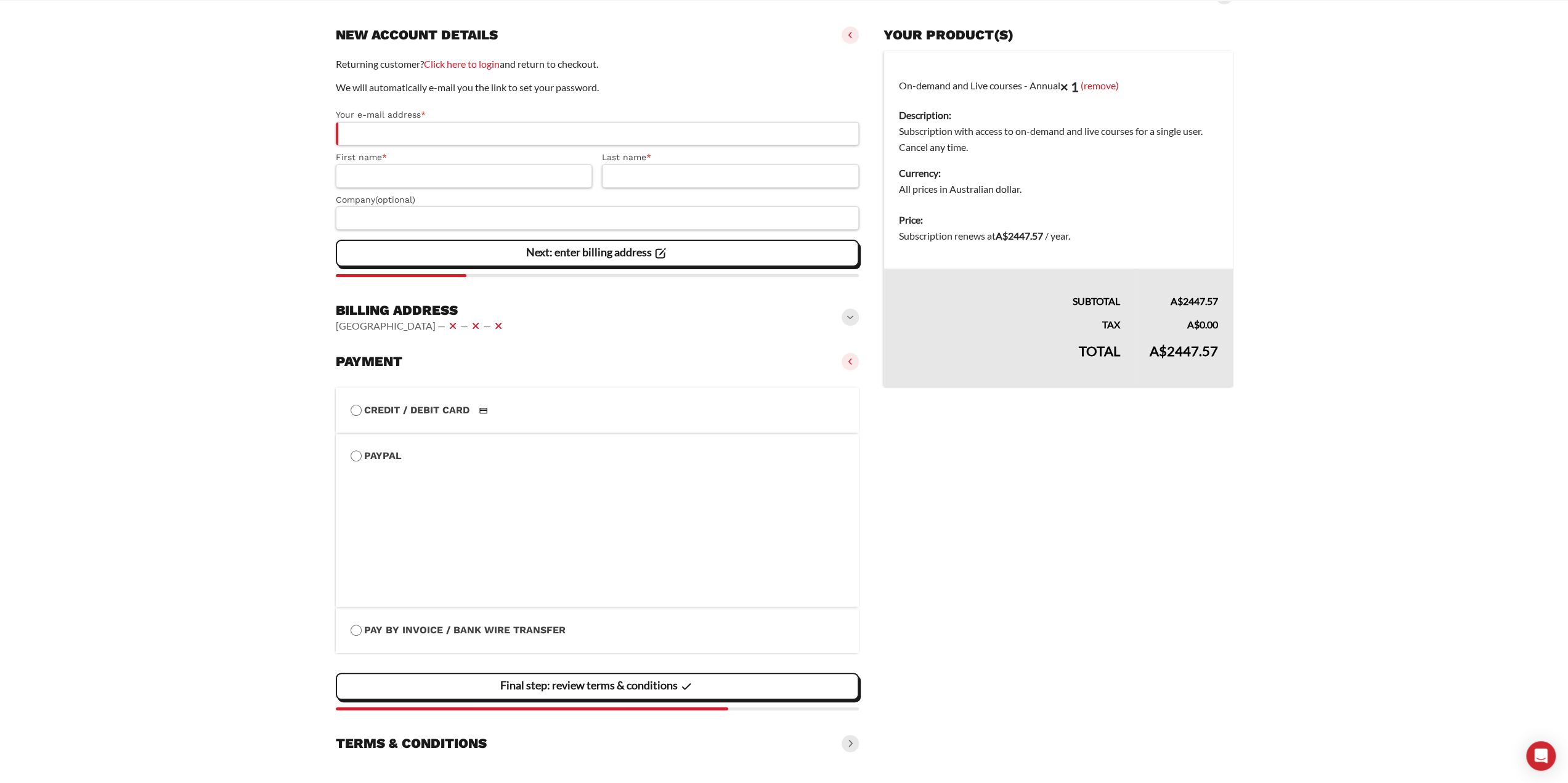
click at [392, 402] on label "Credit / Debit Card" at bounding box center [598, 410] width 494 height 16
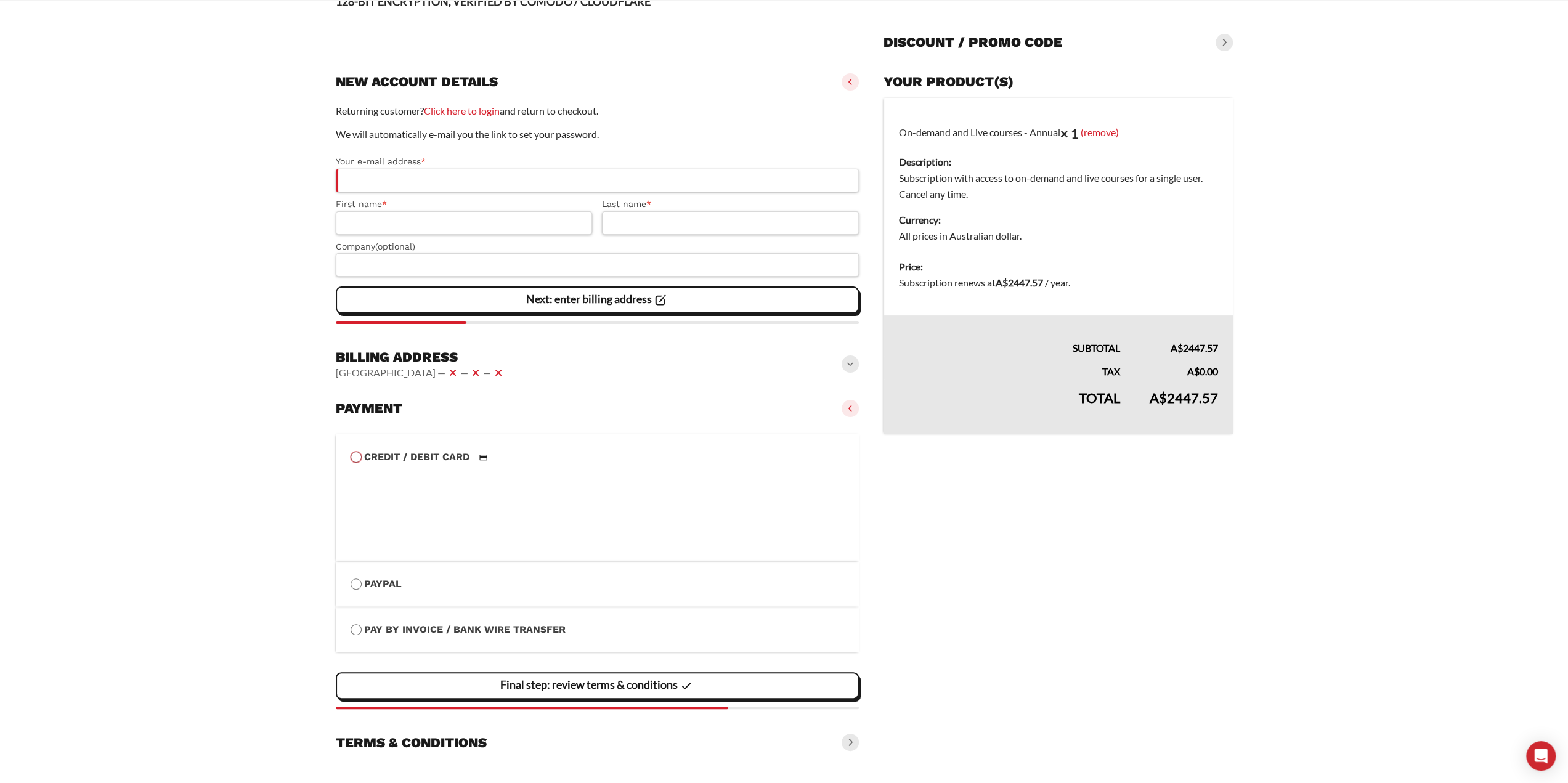
scroll to position [100, 0]
click at [513, 416] on div "Payment Credit / Debit Card" at bounding box center [598, 408] width 524 height 27
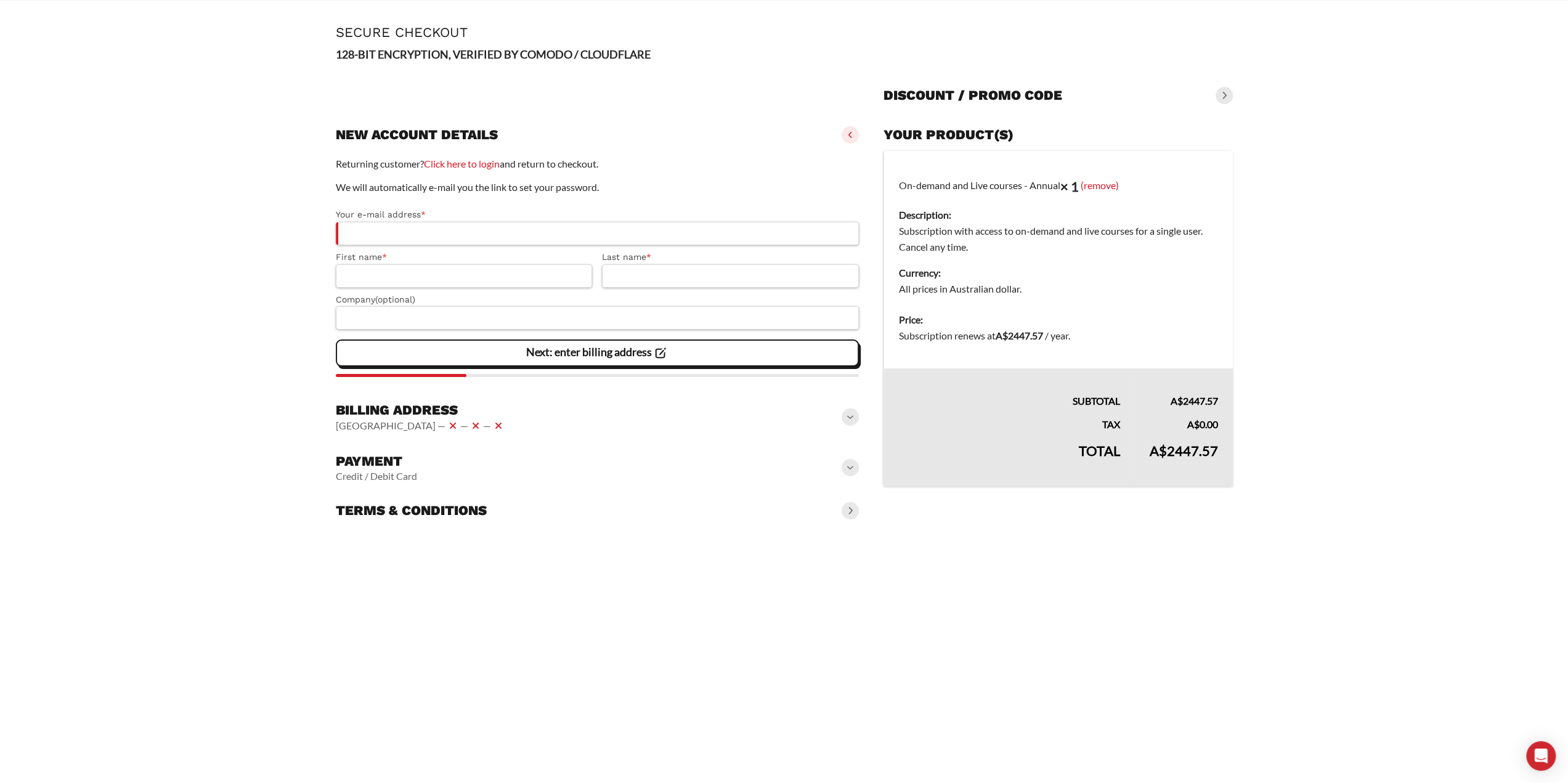
click at [493, 478] on div "Payment Credit / Debit Card" at bounding box center [598, 467] width 524 height 39
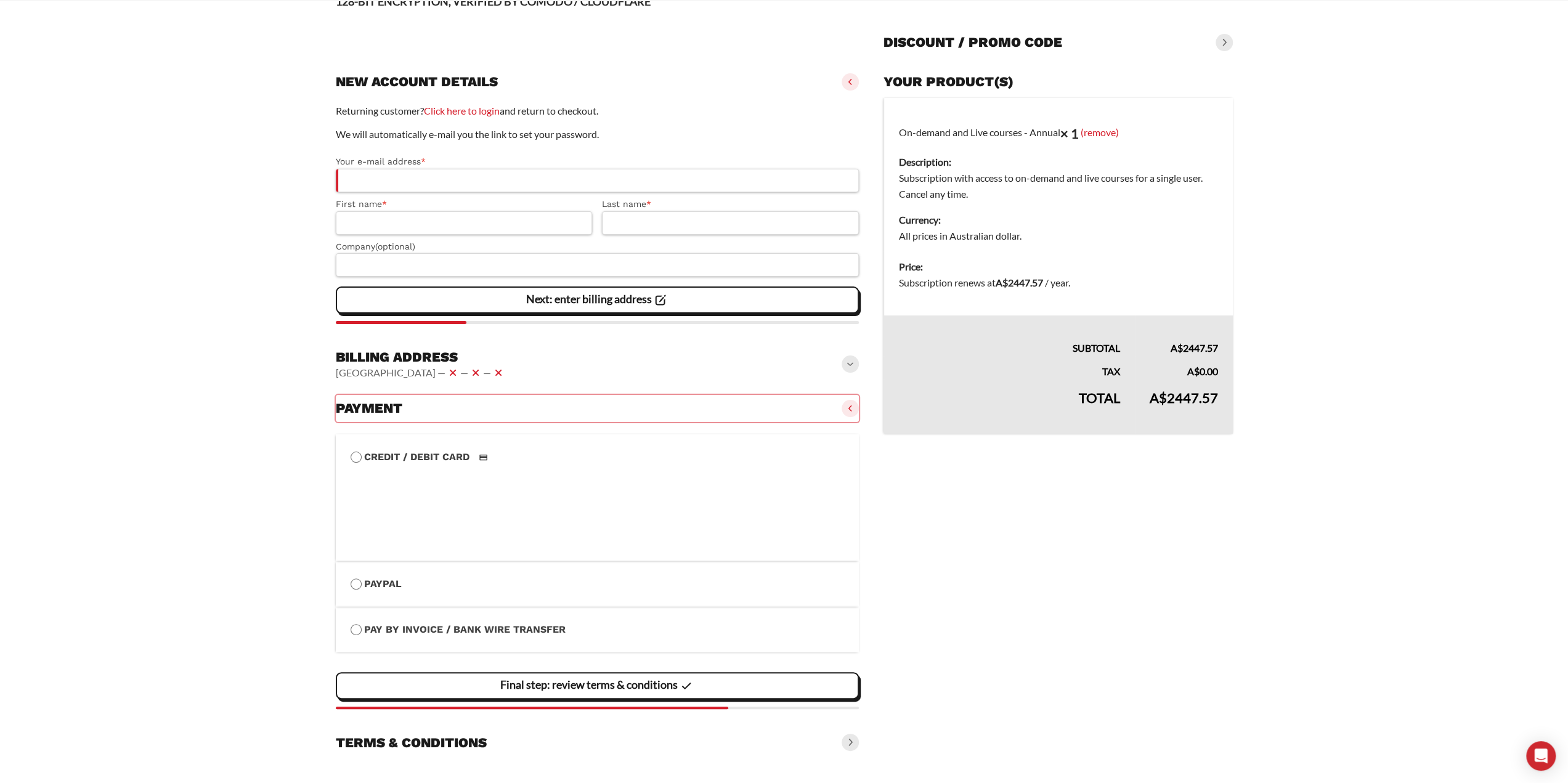
click at [616, 570] on li "PayPal Payment Info" at bounding box center [598, 584] width 524 height 45
click at [375, 584] on label "PayPal" at bounding box center [598, 584] width 494 height 16
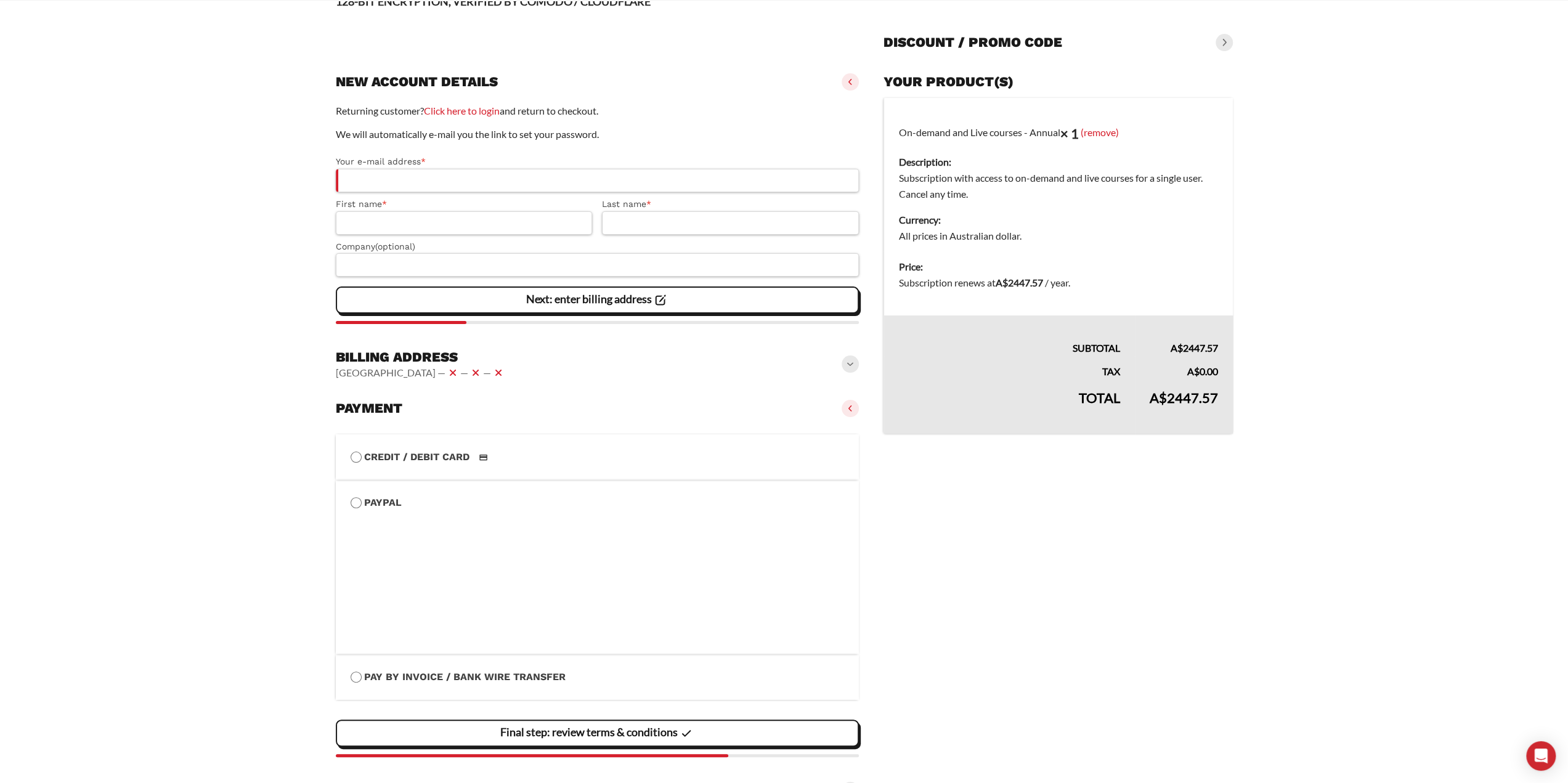
click at [369, 460] on label "Credit / Debit Card" at bounding box center [598, 457] width 494 height 16
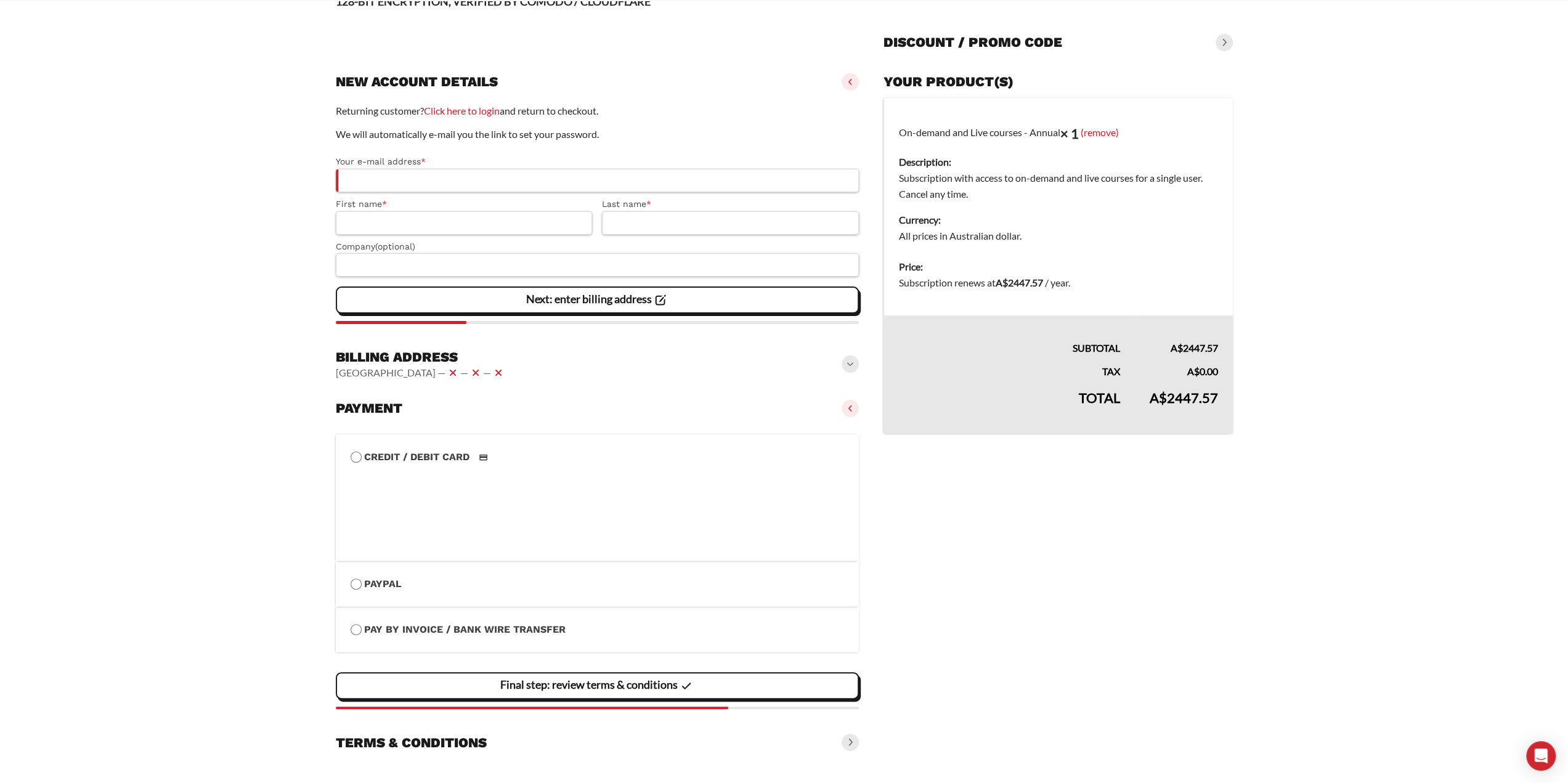
click at [548, 459] on label "Credit / Debit Card" at bounding box center [598, 457] width 494 height 16
click at [458, 593] on li "PayPal Payment Info" at bounding box center [598, 584] width 524 height 45
click at [347, 585] on li "PayPal Payment Info" at bounding box center [598, 584] width 524 height 45
click at [198, 463] on main "Page Secure Checkout 128-BIT ENCRYPTION, VERIFIED BY COMODO / CLOUDFLARE Discou…" at bounding box center [784, 365] width 1568 height 836
click at [263, 548] on main "Page Secure Checkout 128-BIT ENCRYPTION, VERIFIED BY COMODO / CLOUDFLARE Discou…" at bounding box center [784, 365] width 1568 height 836
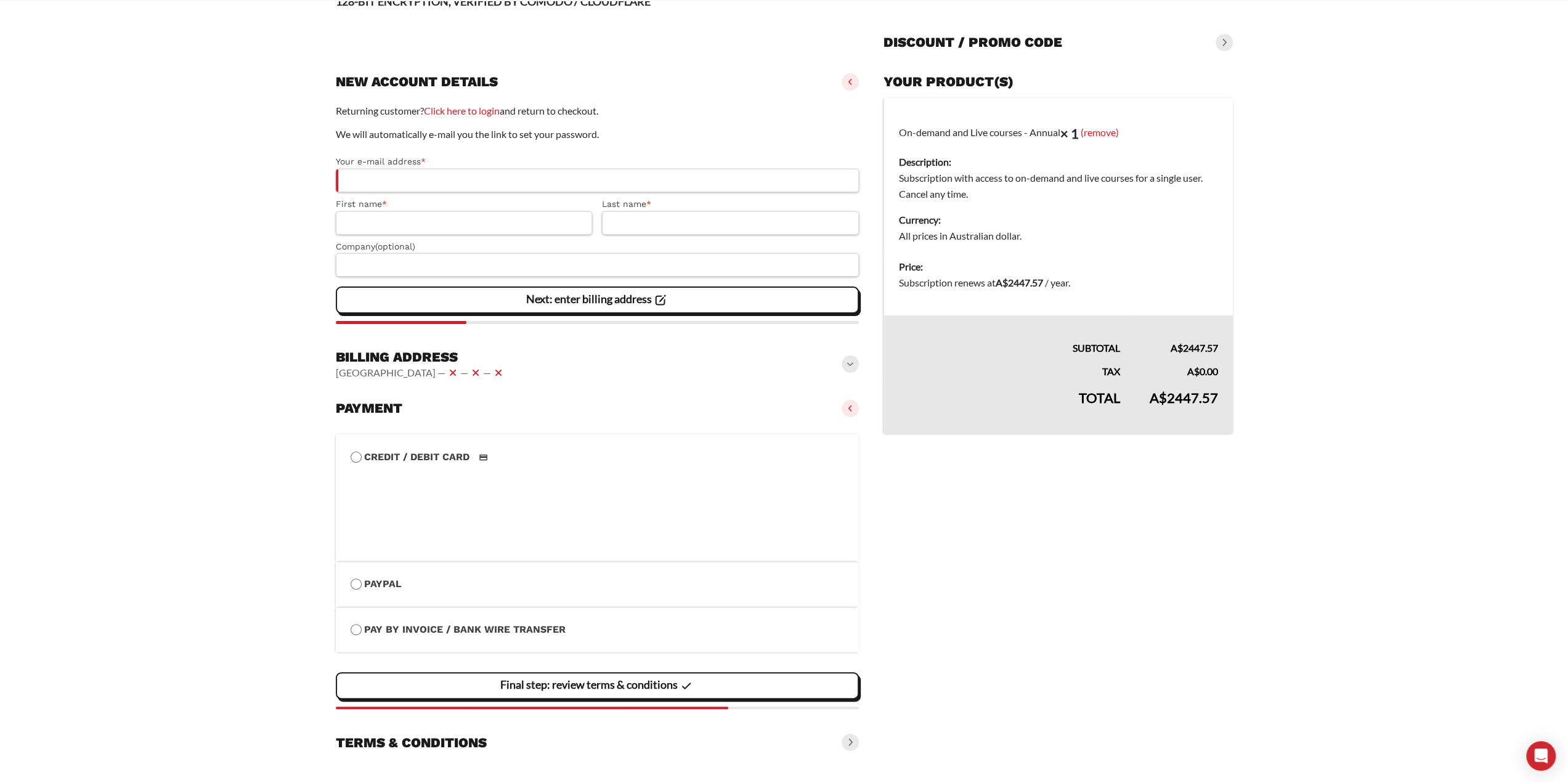
click at [941, 508] on vaadin-details "Your product(s) On-demand and Live courses - Annual × 1 (remove) Description: S…" at bounding box center [1058, 412] width 349 height 687
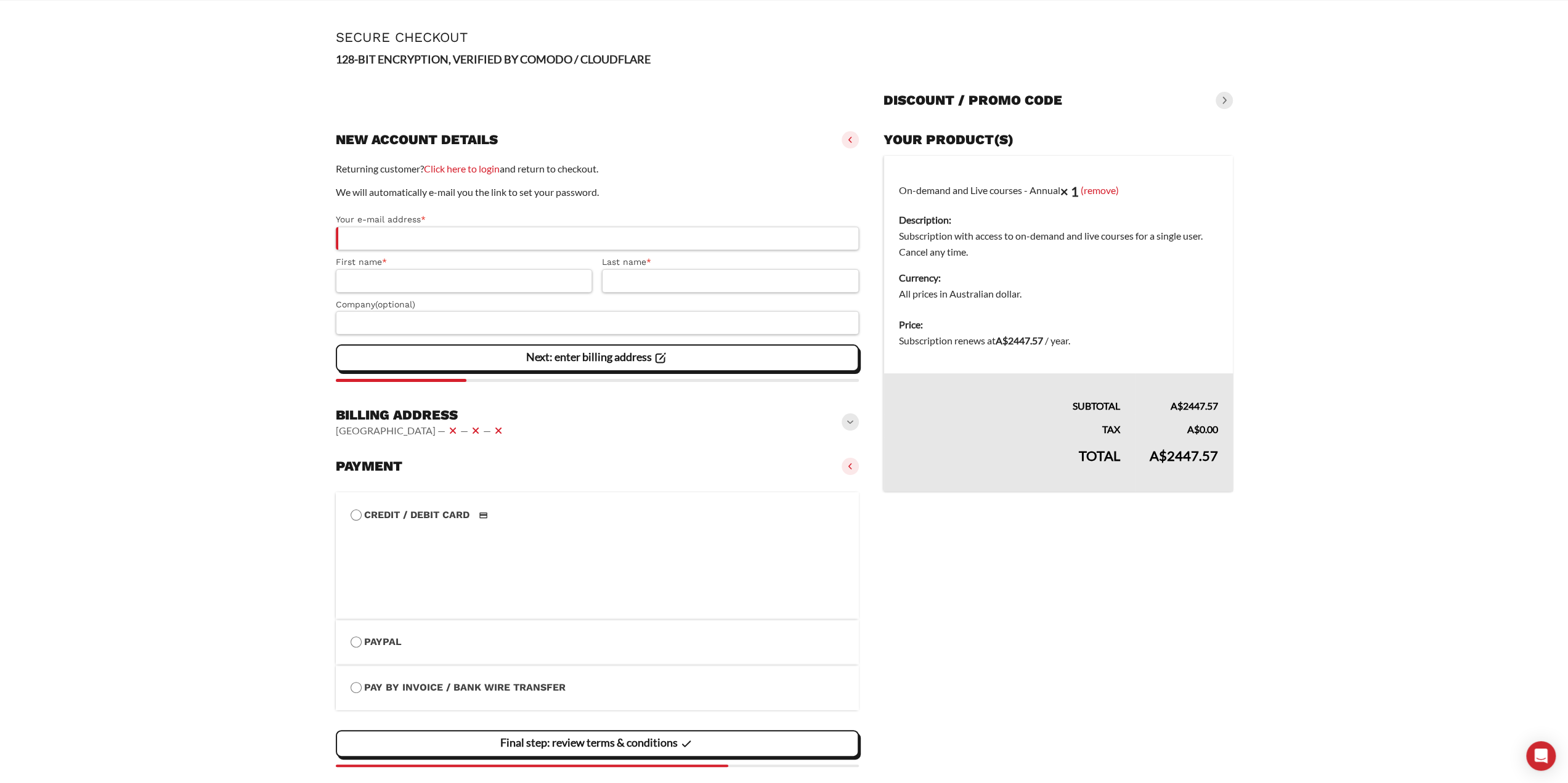
scroll to position [0, 0]
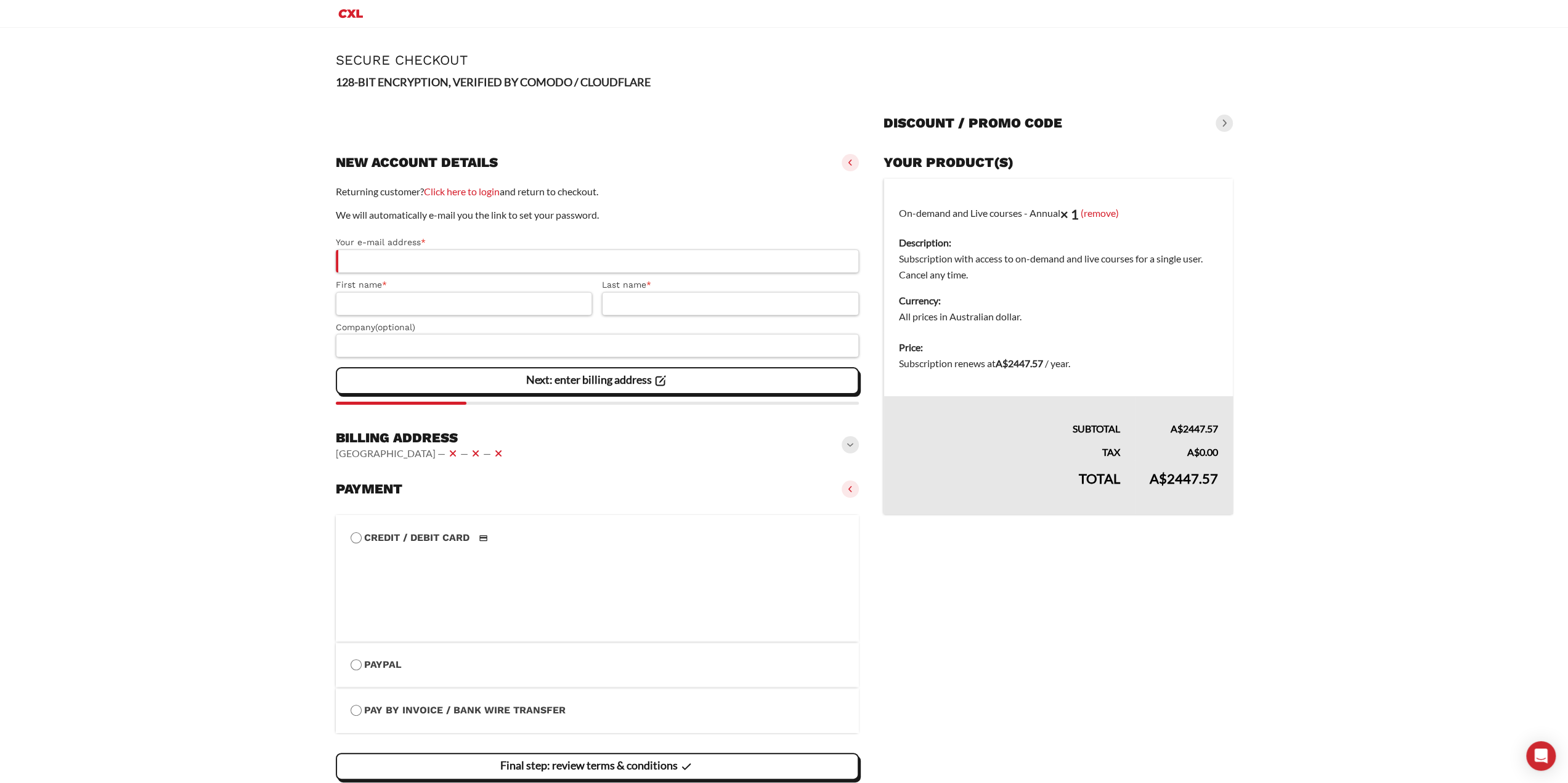
click at [429, 83] on strong "128-BIT ENCRYPTION, VERIFIED BY COMODO / CLOUDFLARE" at bounding box center [493, 82] width 314 height 13
click at [429, 82] on strong "128-BIT ENCRYPTION, VERIFIED BY COMODO / CLOUDFLARE" at bounding box center [493, 82] width 314 height 13
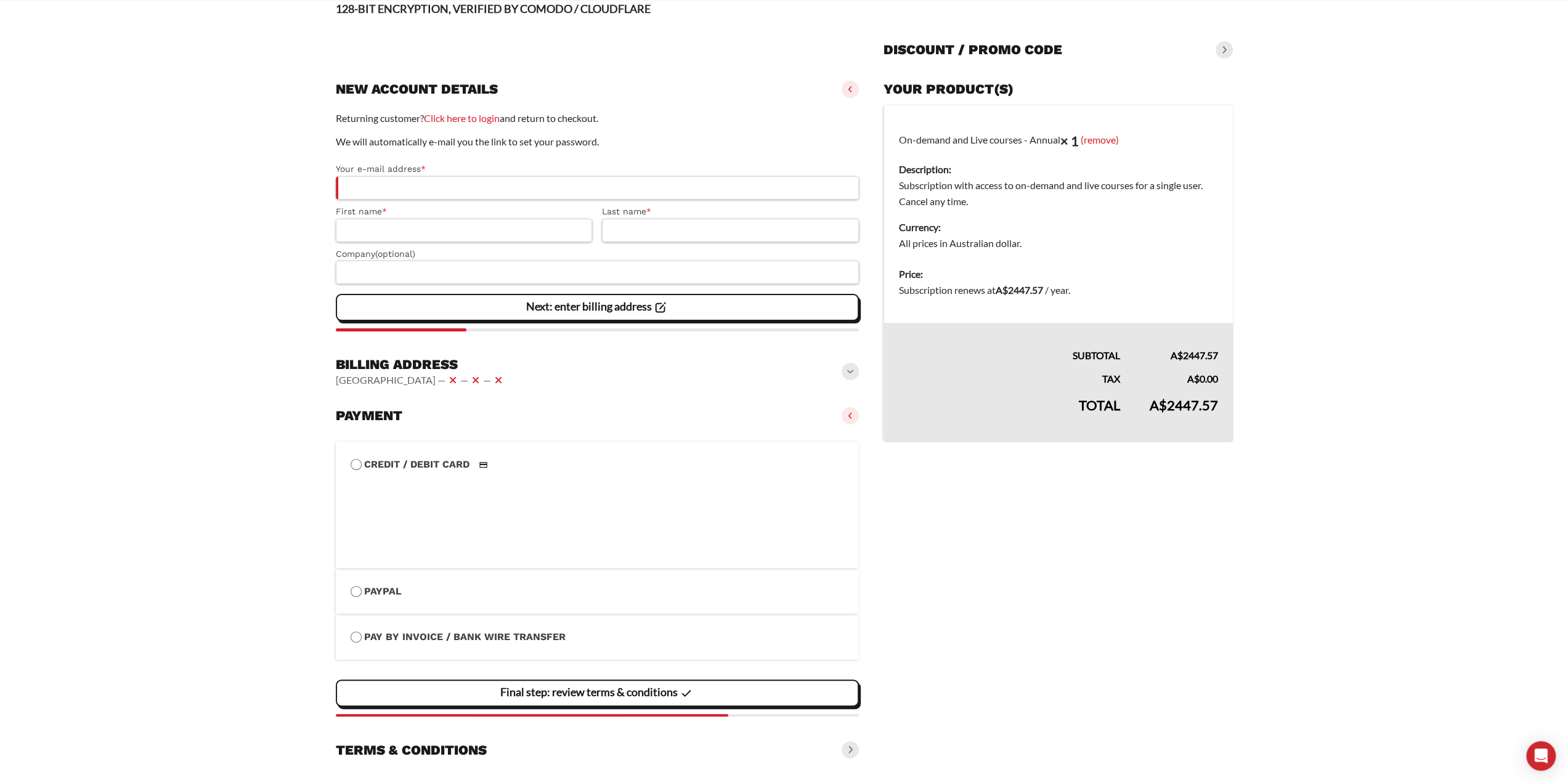
scroll to position [100, 0]
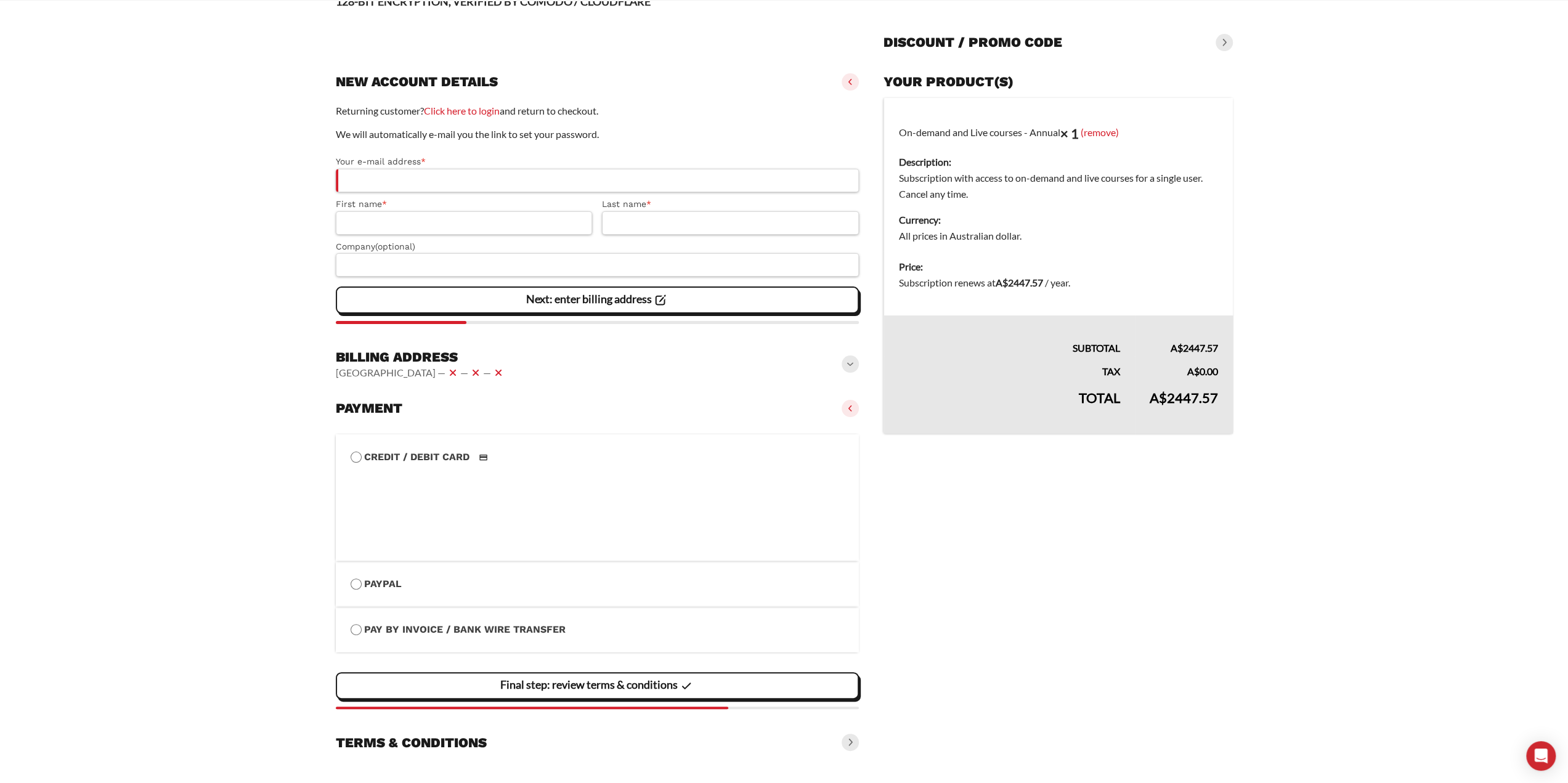
click at [951, 554] on vaadin-details "Your product(s) On-demand and Live courses - Annual × 1 (remove) Description: S…" at bounding box center [1058, 412] width 349 height 687
